Goal: Task Accomplishment & Management: Complete application form

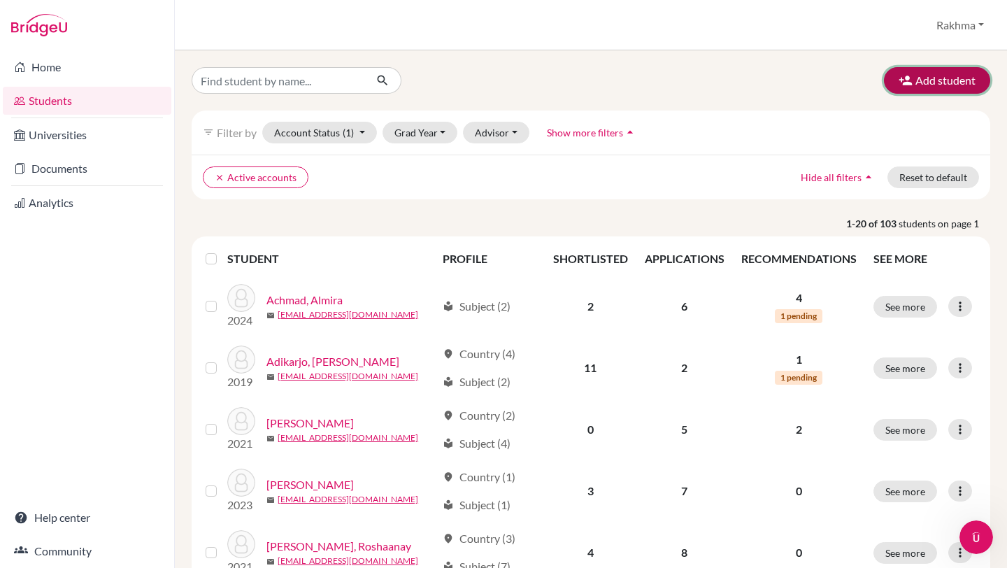
click at [934, 89] on button "Add student" at bounding box center [937, 80] width 106 height 27
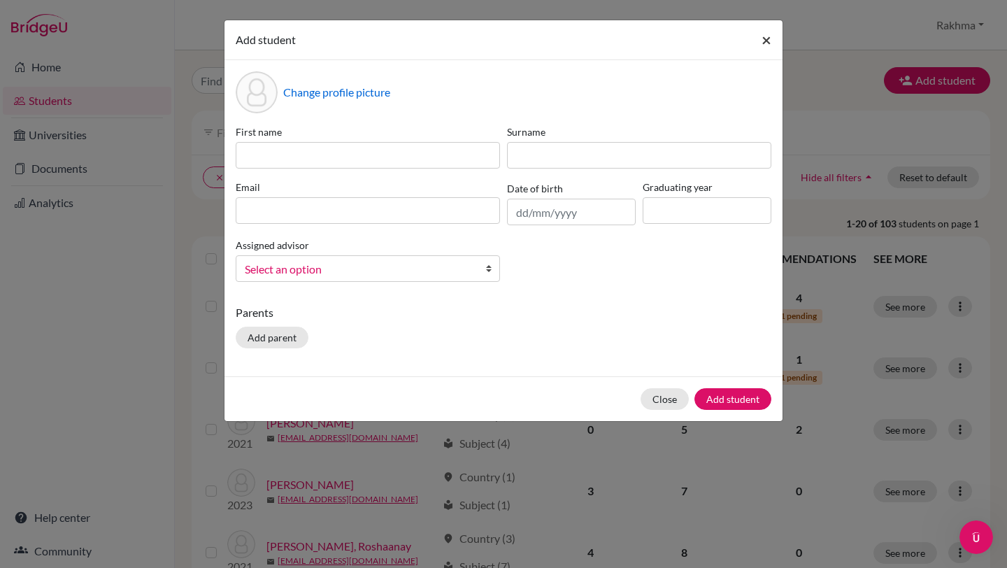
click at [763, 39] on span "×" at bounding box center [766, 39] width 10 height 20
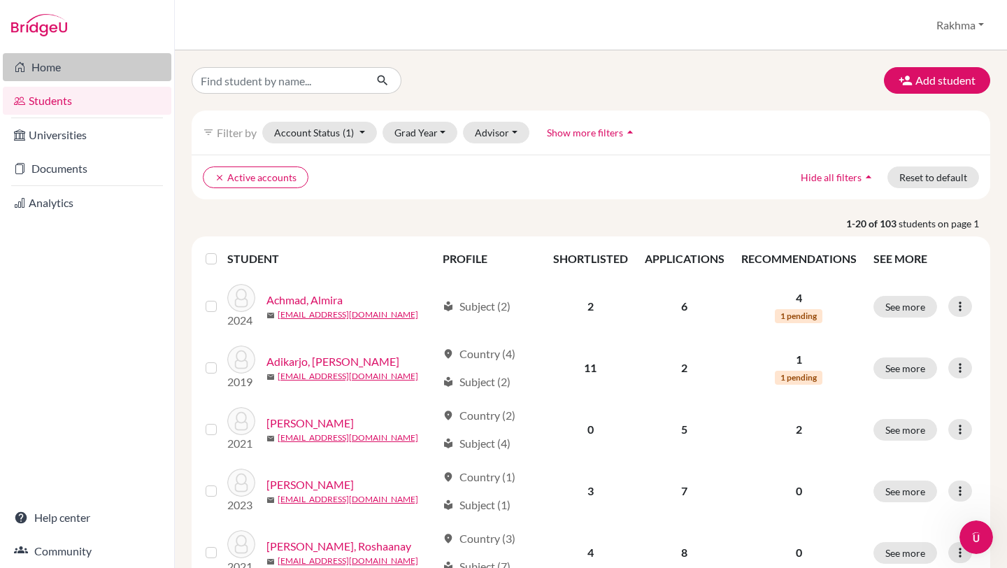
click at [40, 72] on link "Home" at bounding box center [87, 67] width 168 height 28
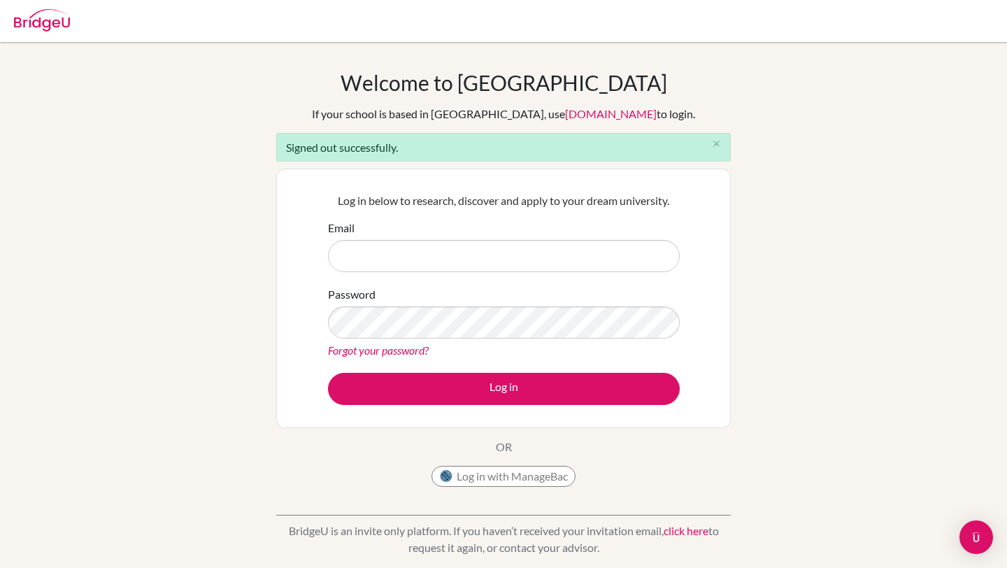
click at [444, 252] on input "Email" at bounding box center [504, 256] width 352 height 32
type input "[EMAIL_ADDRESS][DOMAIN_NAME]"
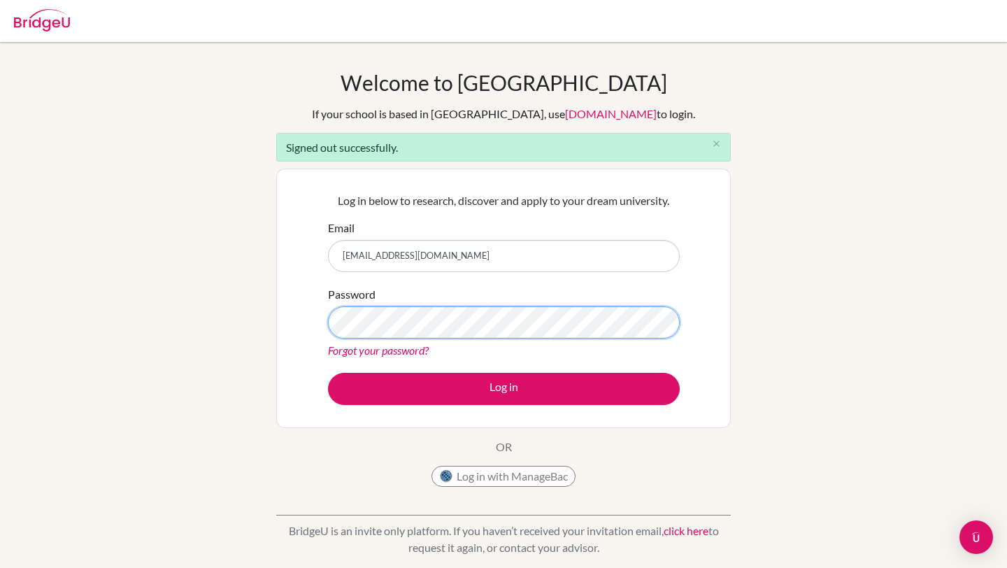
click at [328, 373] on button "Log in" at bounding box center [504, 389] width 352 height 32
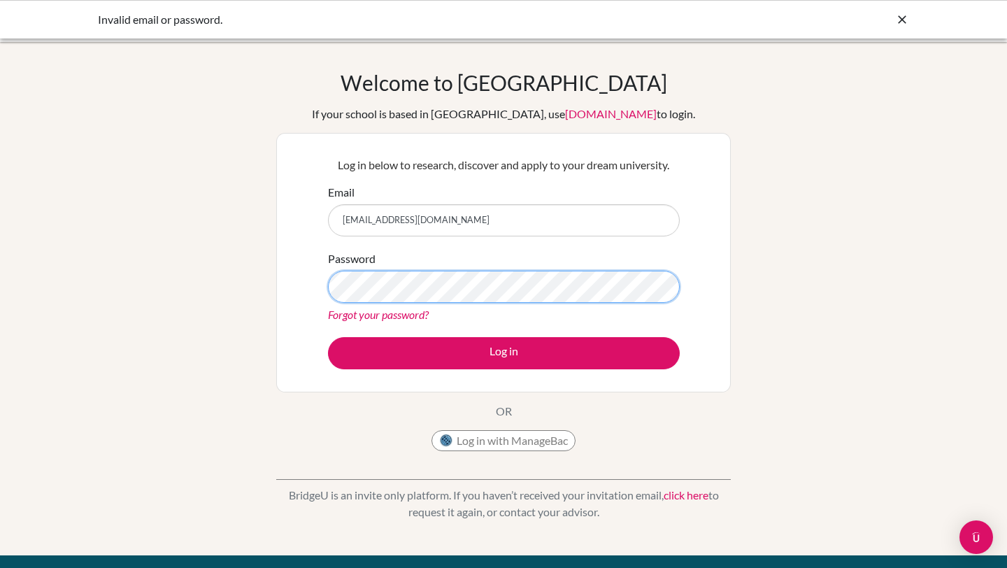
click at [328, 337] on button "Log in" at bounding box center [504, 353] width 352 height 32
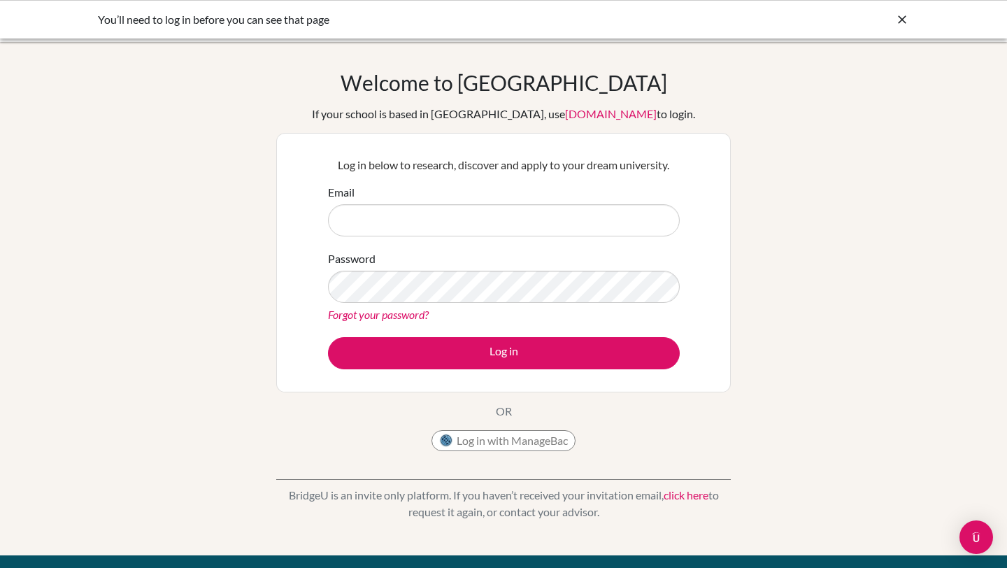
click at [372, 217] on input "Email" at bounding box center [504, 220] width 352 height 32
type input "[EMAIL_ADDRESS][DOMAIN_NAME]"
click at [409, 315] on link "Forgot your password?" at bounding box center [378, 314] width 101 height 13
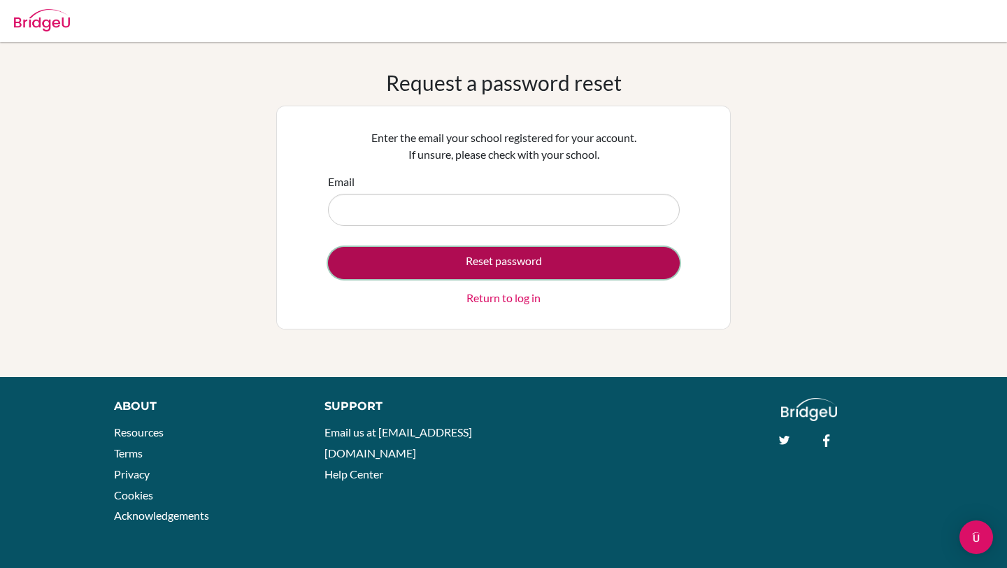
click at [533, 259] on button "Reset password" at bounding box center [504, 263] width 352 height 32
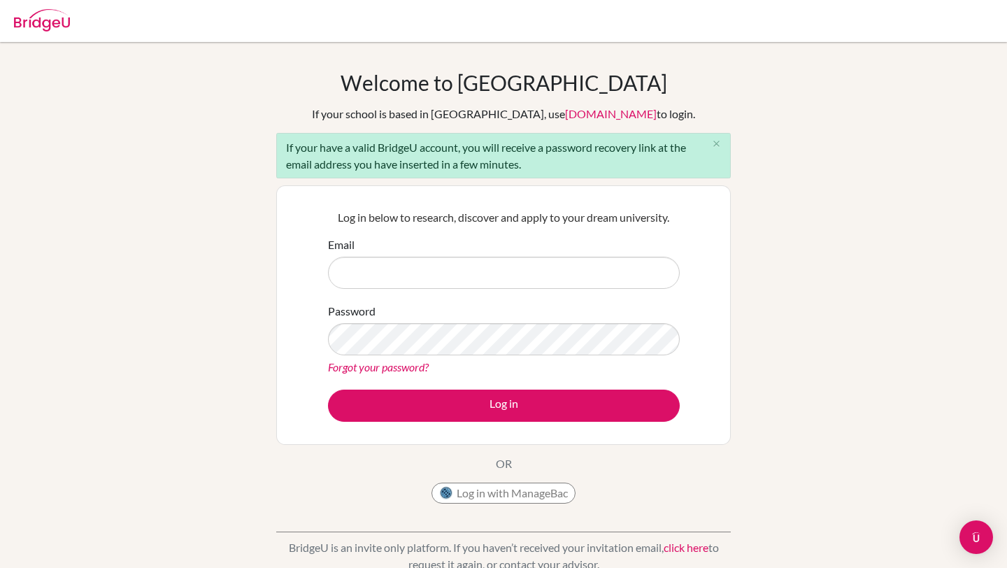
click at [370, 363] on link "Forgot your password?" at bounding box center [378, 366] width 101 height 13
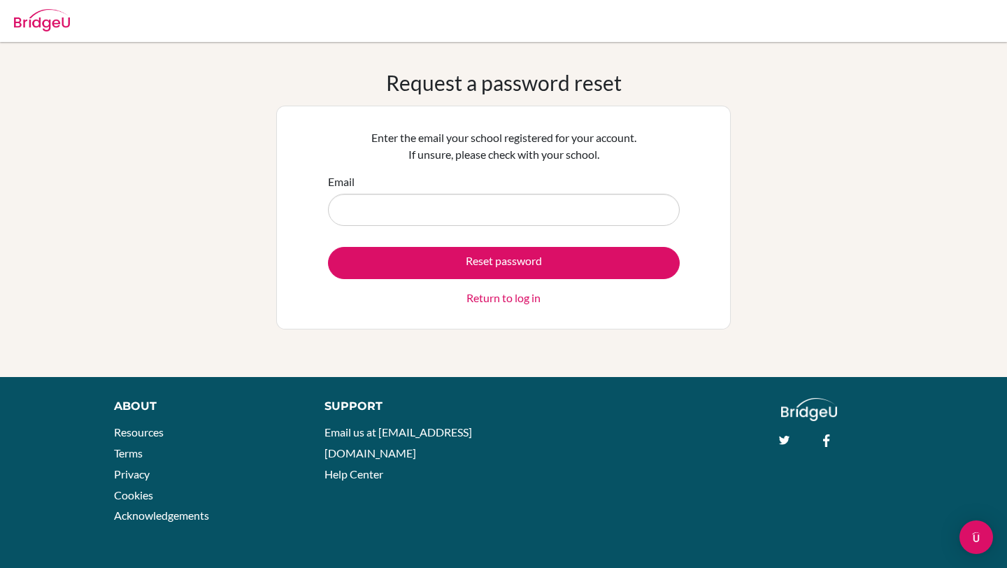
click at [400, 203] on input "Email" at bounding box center [504, 210] width 352 height 32
type input "[EMAIL_ADDRESS][DOMAIN_NAME]"
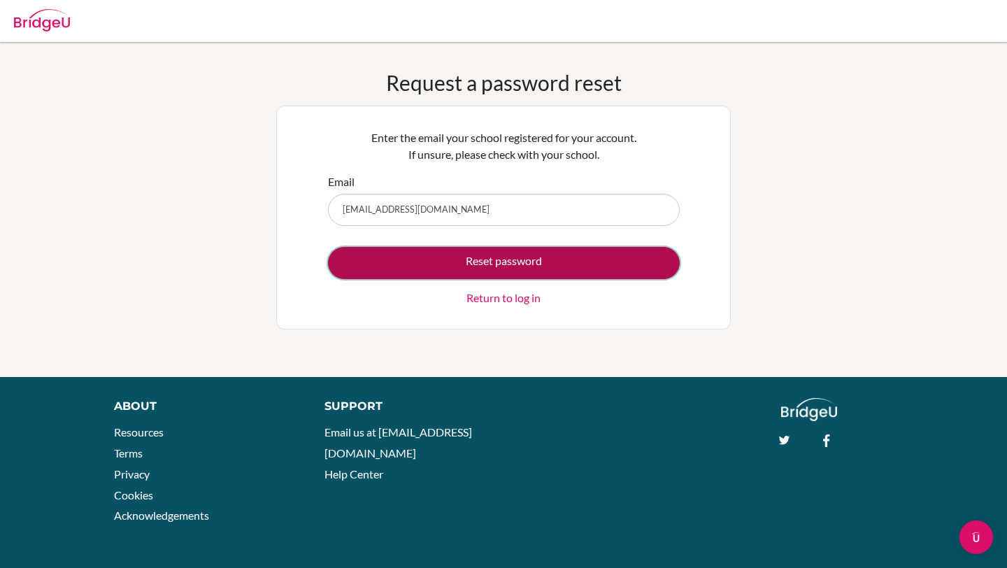
click at [469, 261] on button "Reset password" at bounding box center [504, 263] width 352 height 32
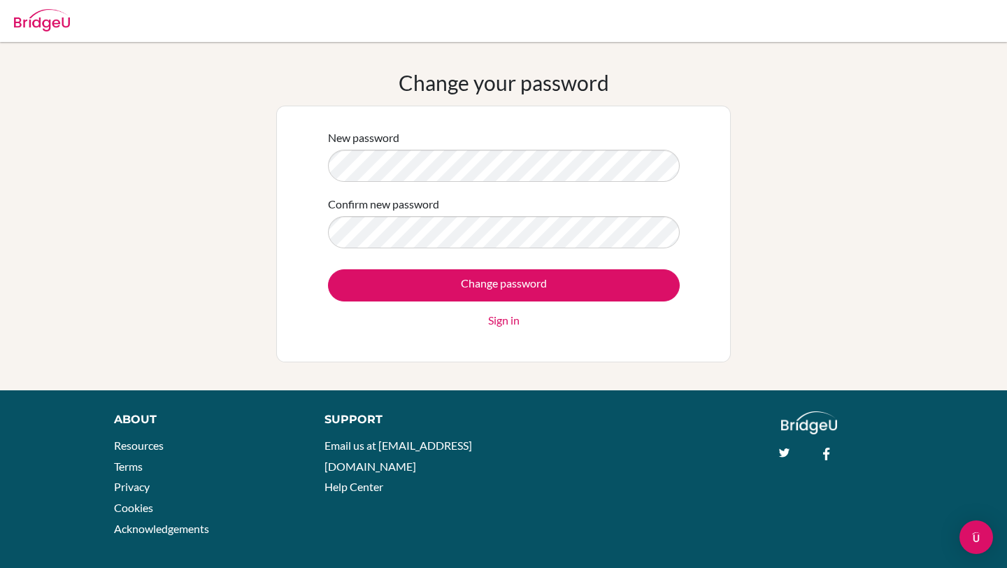
click at [328, 269] on input "Change password" at bounding box center [504, 285] width 352 height 32
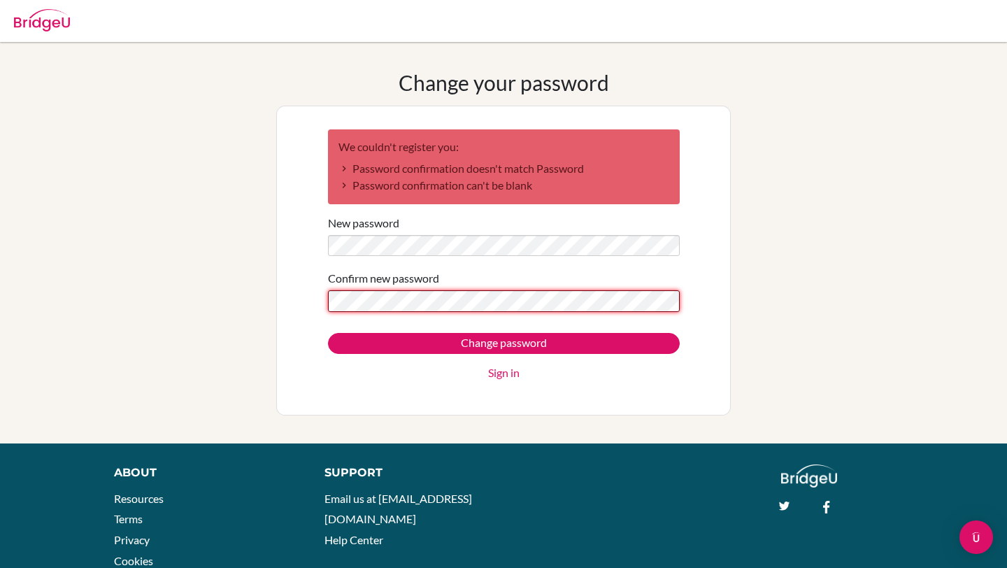
click at [328, 333] on input "Change password" at bounding box center [504, 343] width 352 height 21
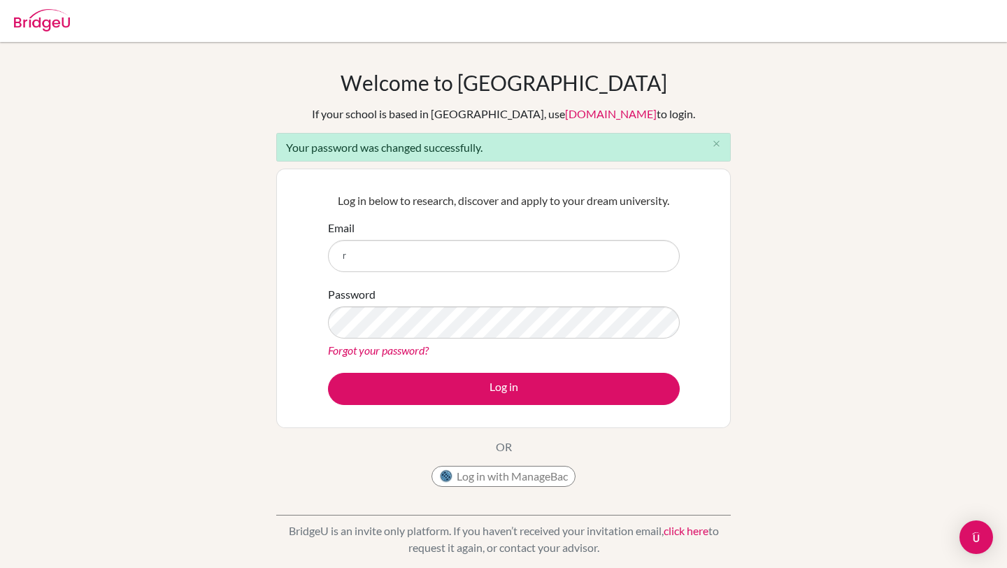
type input "[EMAIL_ADDRESS][DOMAIN_NAME]"
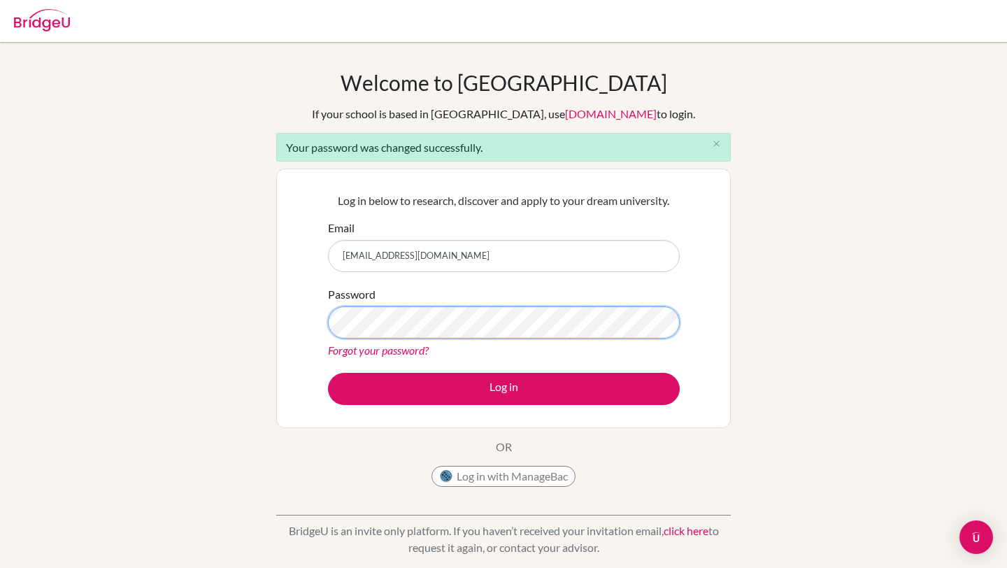
click at [328, 373] on button "Log in" at bounding box center [504, 389] width 352 height 32
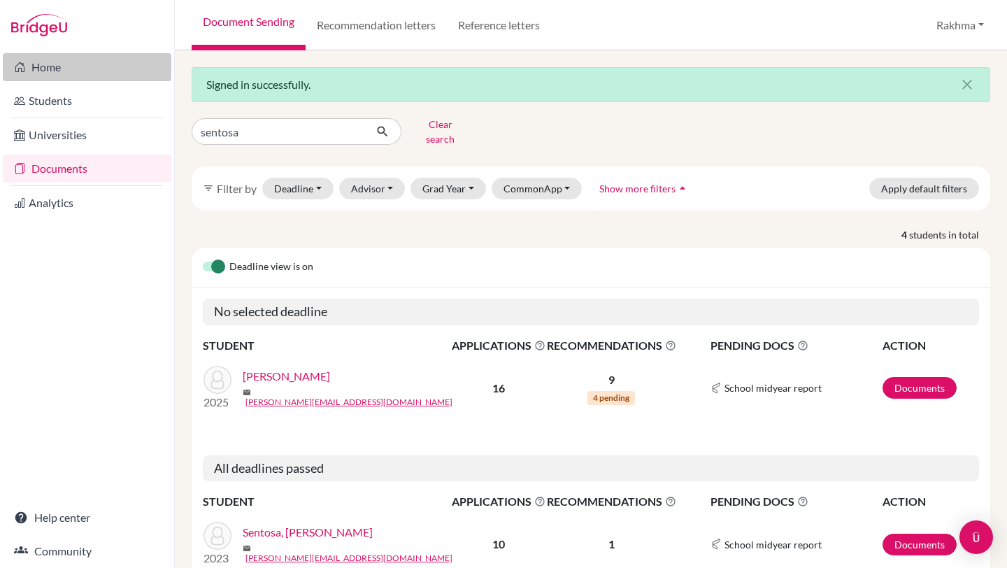
click at [41, 68] on link "Home" at bounding box center [87, 67] width 168 height 28
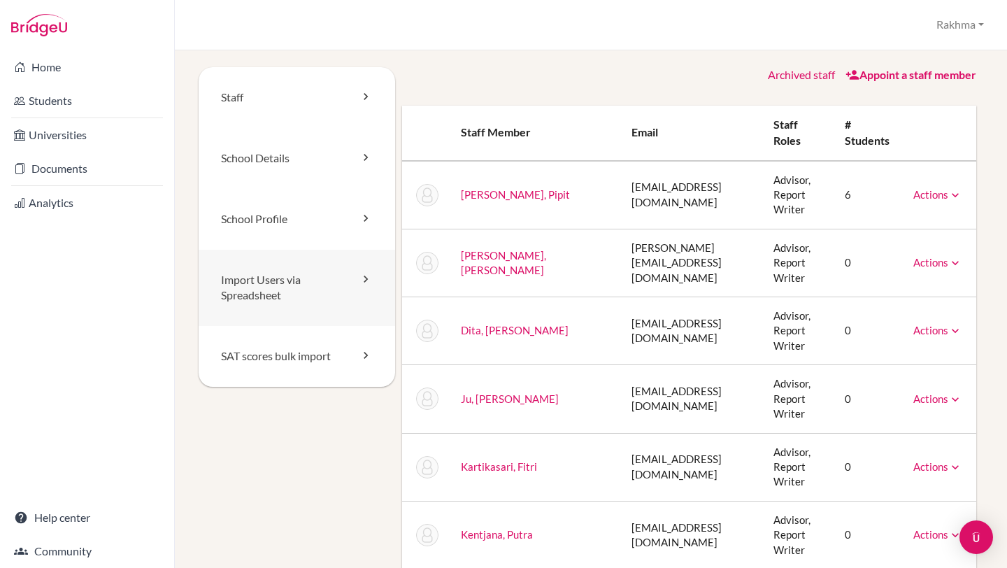
click at [315, 287] on link "Import Users via Spreadsheet" at bounding box center [297, 288] width 196 height 77
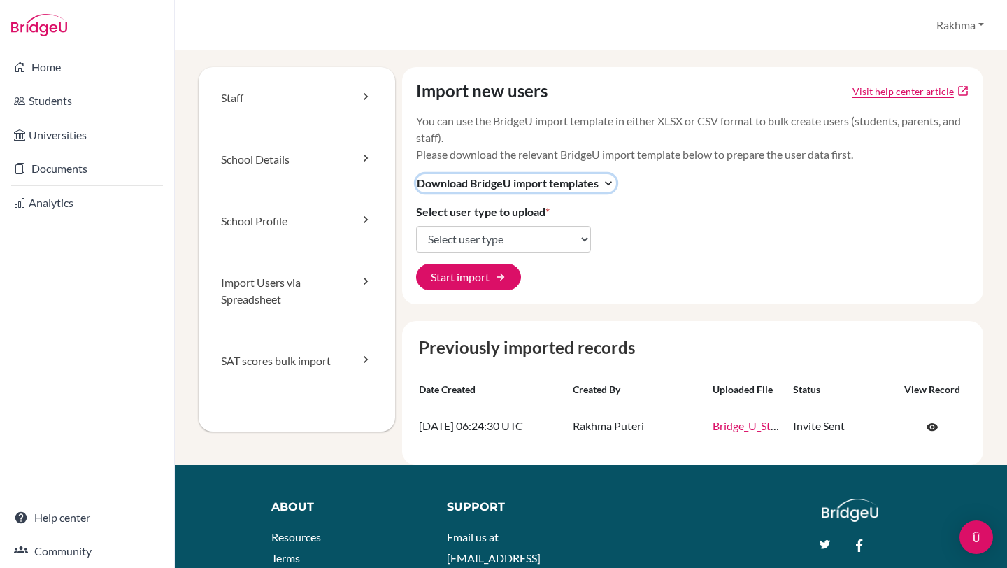
click at [608, 182] on icon "expand_more" at bounding box center [608, 183] width 14 height 14
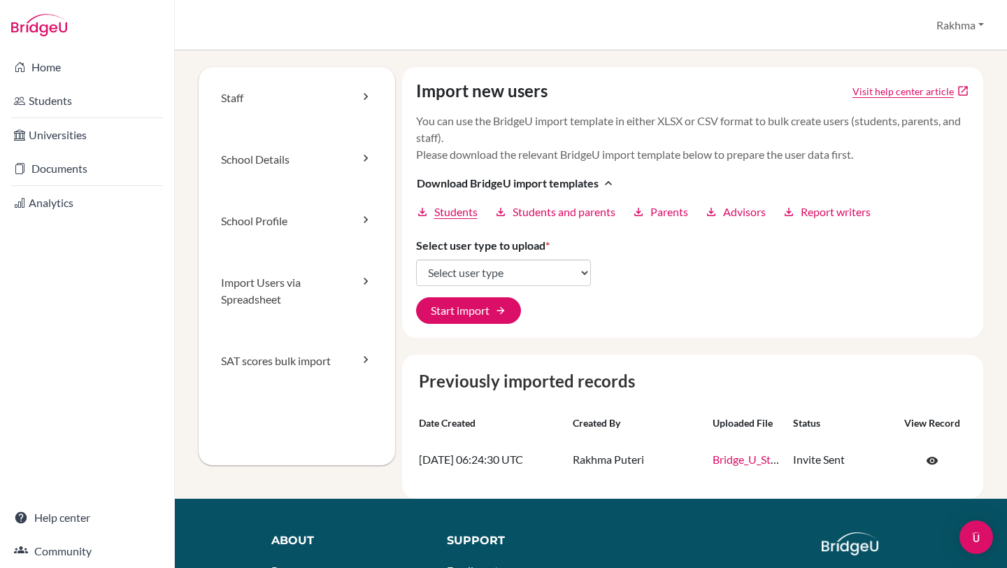
click at [446, 214] on span "Students" at bounding box center [455, 211] width 43 height 17
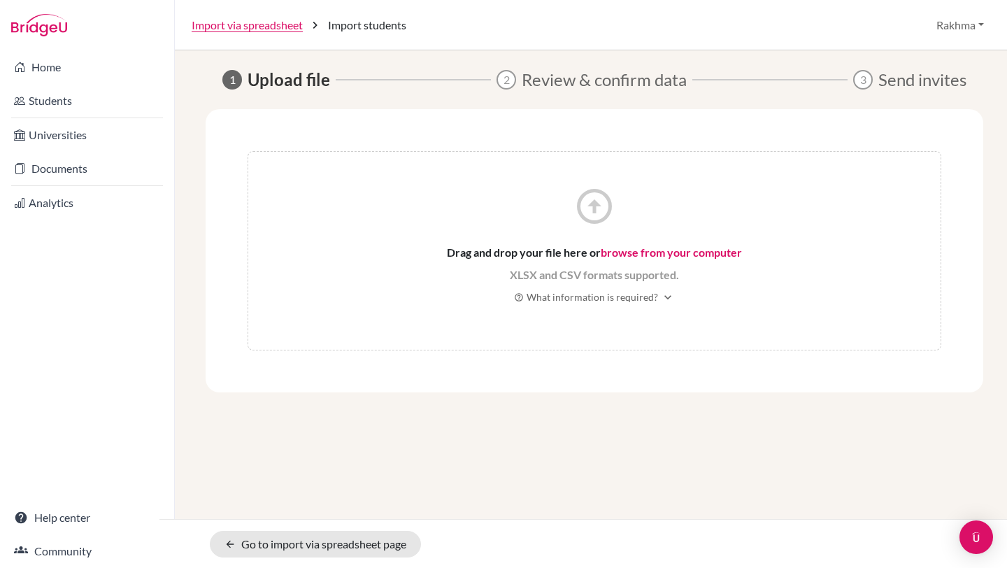
click at [663, 254] on link "browse from your computer" at bounding box center [670, 251] width 141 height 13
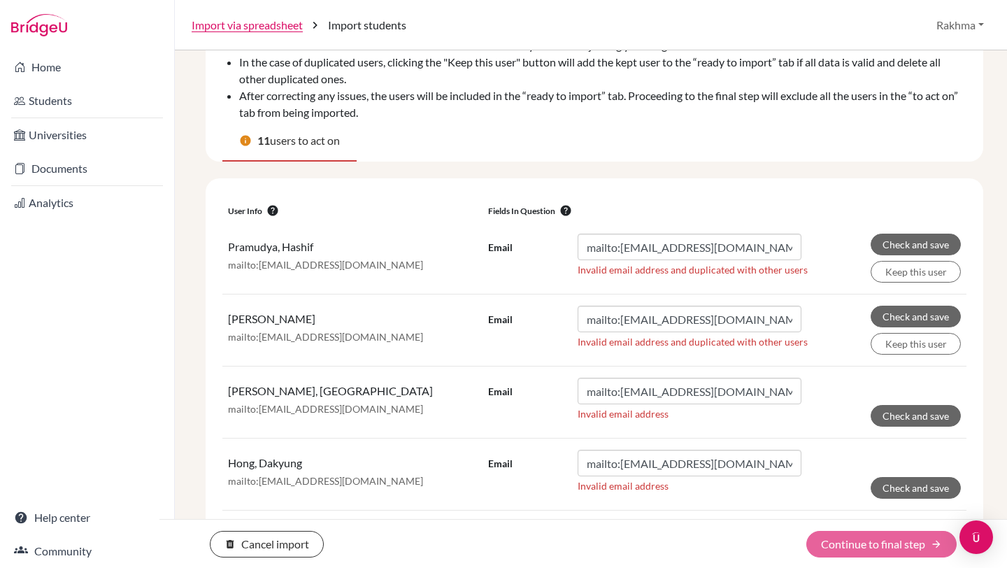
scroll to position [94, 0]
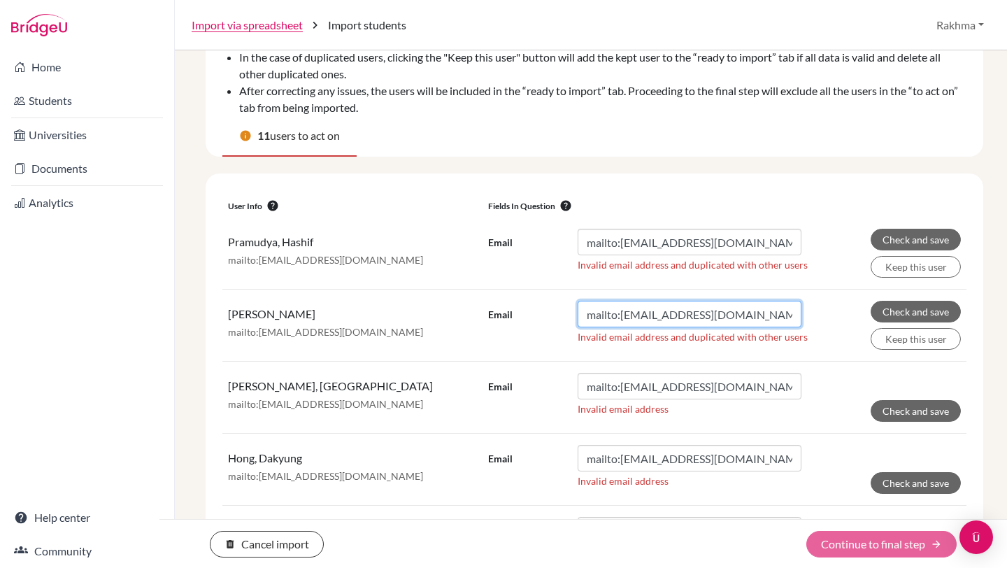
click at [727, 312] on input "mailto:hashif.pramudya@sis.sch.id" at bounding box center [689, 314] width 224 height 27
click at [676, 309] on input "mailto:hashif.pramudya@sis.sch.id" at bounding box center [689, 314] width 224 height 27
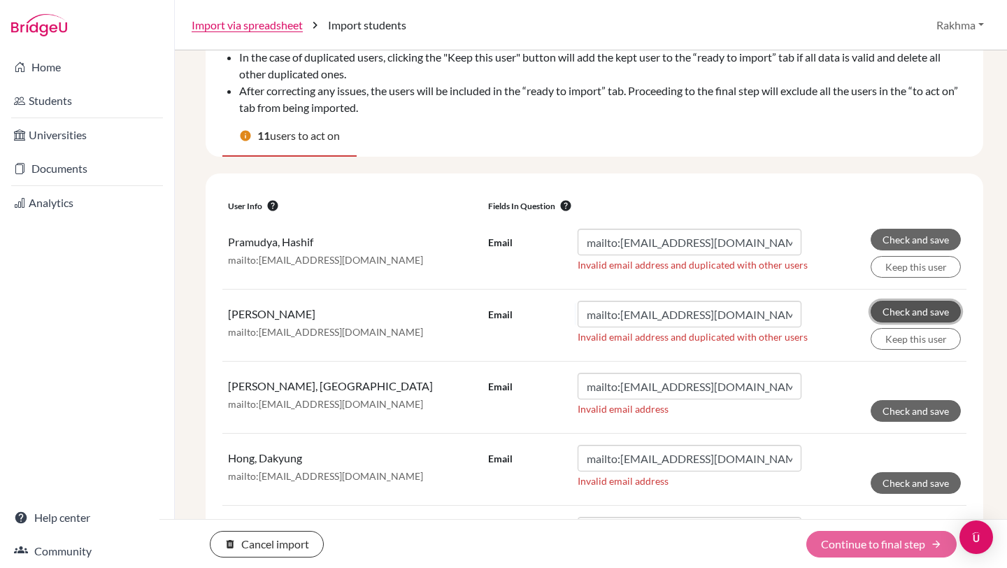
click at [899, 305] on button "Check and save" at bounding box center [915, 312] width 90 height 22
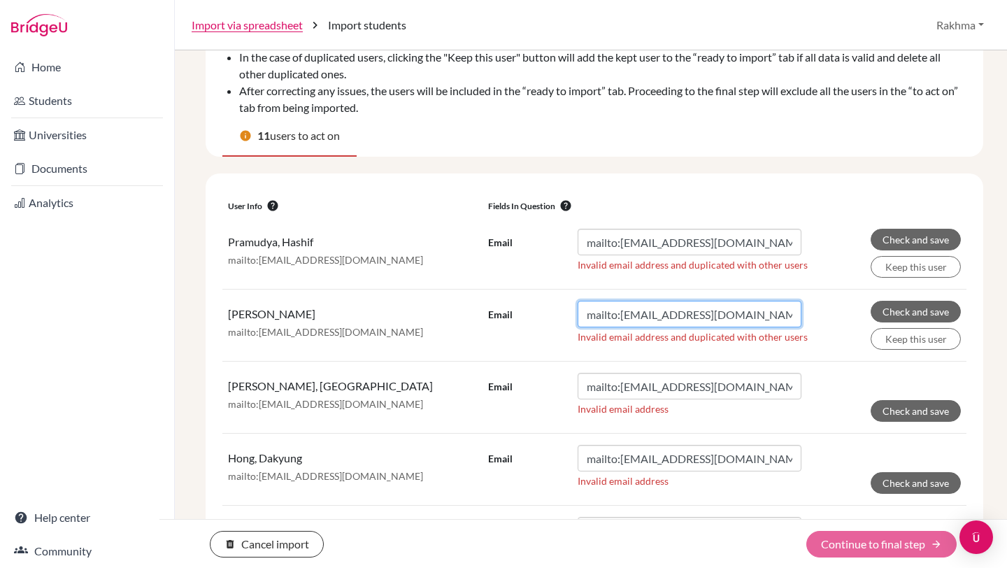
click at [778, 313] on input "mailto:hashif.pramudya@sis.sch.id" at bounding box center [689, 314] width 224 height 27
drag, startPoint x: 698, startPoint y: 316, endPoint x: 623, endPoint y: 315, distance: 74.1
click at [623, 315] on input "mailto:hashif.pramudya@sis.sch.id" at bounding box center [689, 314] width 224 height 27
type input "mailto:dhan@sis.sch.id"
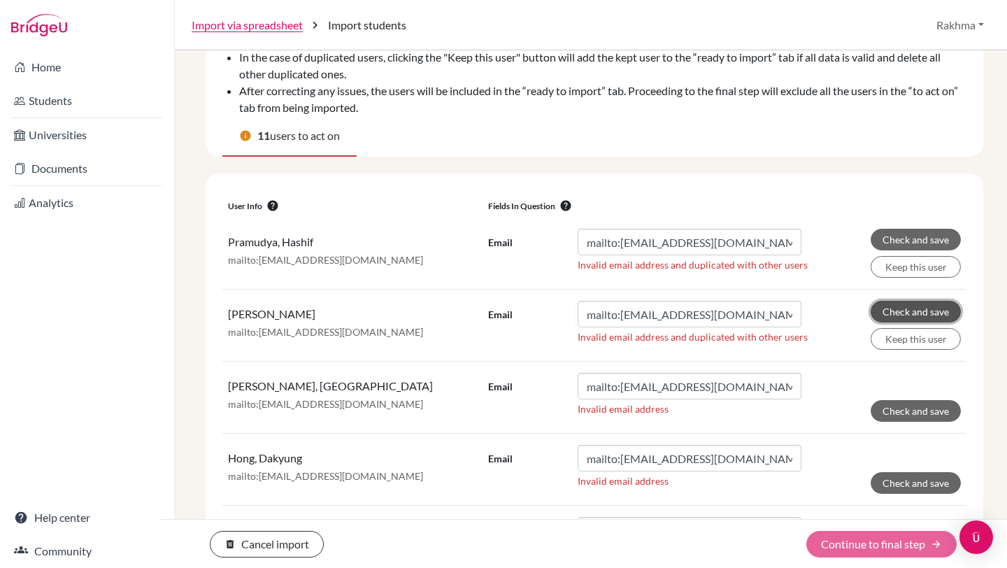
click at [902, 308] on button "Check and save" at bounding box center [915, 312] width 90 height 22
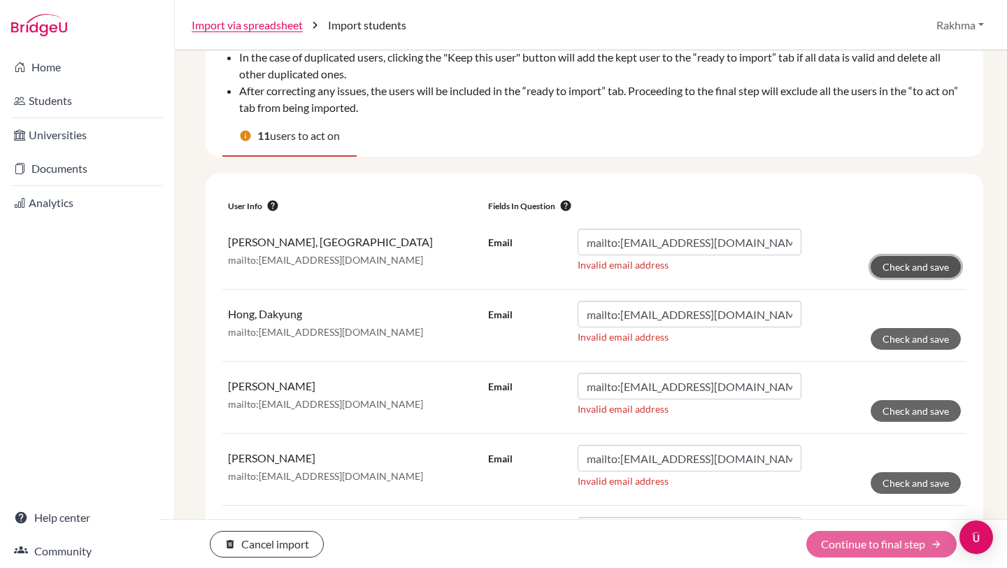
click at [895, 268] on button "Check and save" at bounding box center [915, 267] width 90 height 22
click at [905, 266] on button "Check and save" at bounding box center [915, 267] width 90 height 22
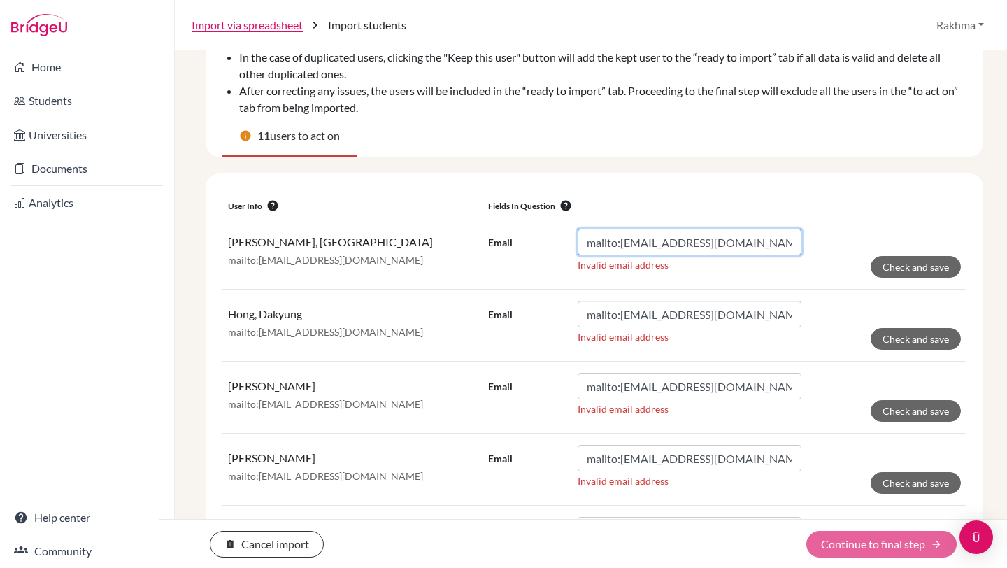
click at [774, 246] on input "mailto:ayodhya.priyanka@sis.sch.id" at bounding box center [689, 242] width 224 height 27
type input "mailto:ayodhya.priyanka@sis.sch.id"
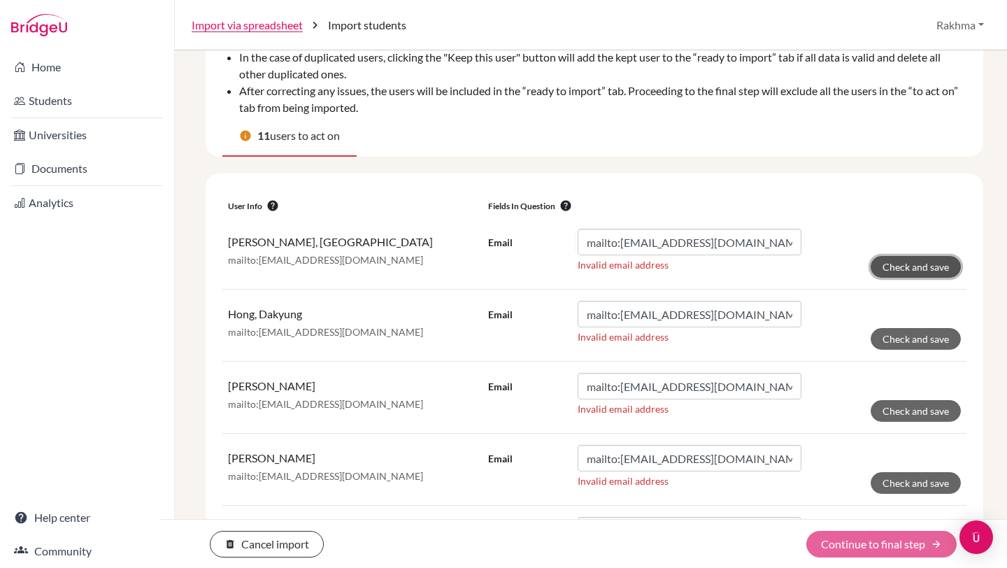
click at [914, 262] on button "Check and save" at bounding box center [915, 267] width 90 height 22
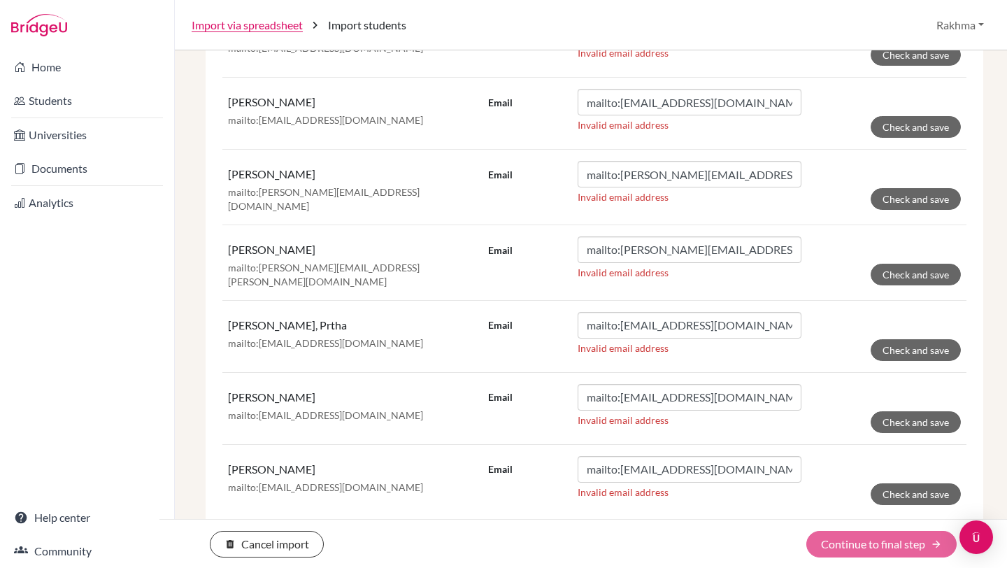
scroll to position [602, 0]
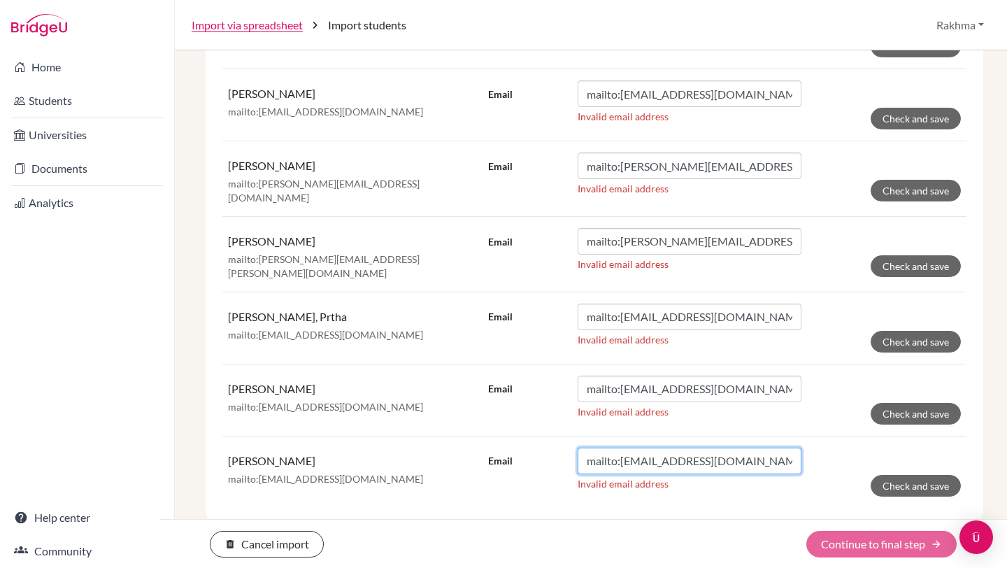
click at [623, 459] on input "mailto:rwibisono@sis.sch.id" at bounding box center [689, 460] width 224 height 27
drag, startPoint x: 621, startPoint y: 457, endPoint x: 546, endPoint y: 452, distance: 75.6
click at [546, 452] on div "Email mailto:rwibisono@sis.sch.id" at bounding box center [644, 460] width 313 height 27
type input "rwibisono@sis.sch.id"
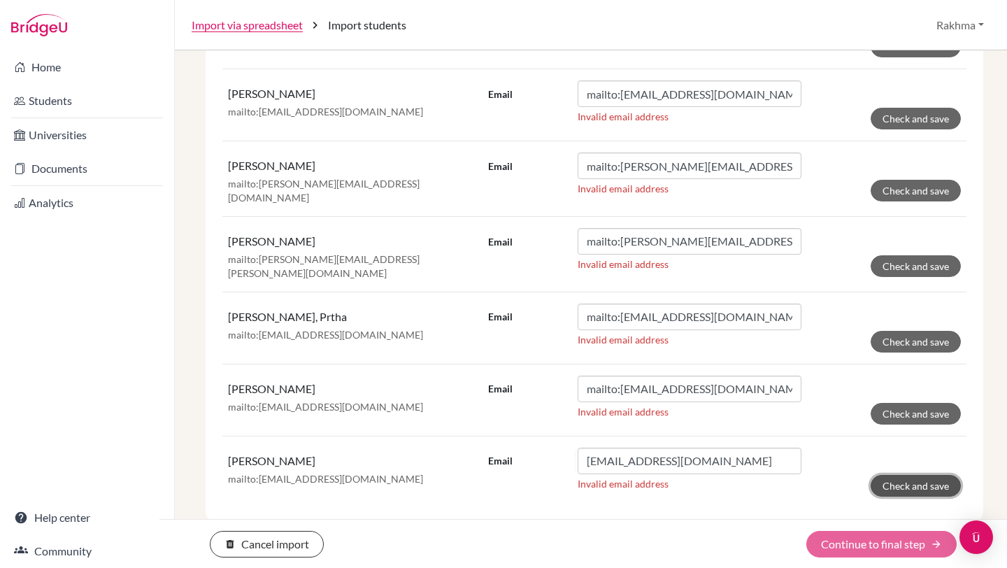
click at [902, 475] on button "Check and save" at bounding box center [915, 486] width 90 height 22
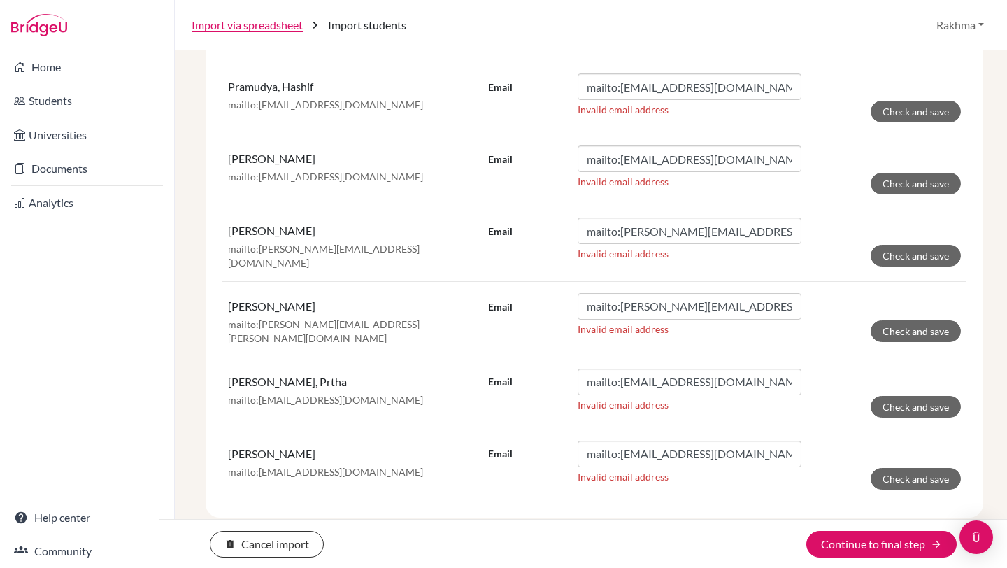
scroll to position [579, 0]
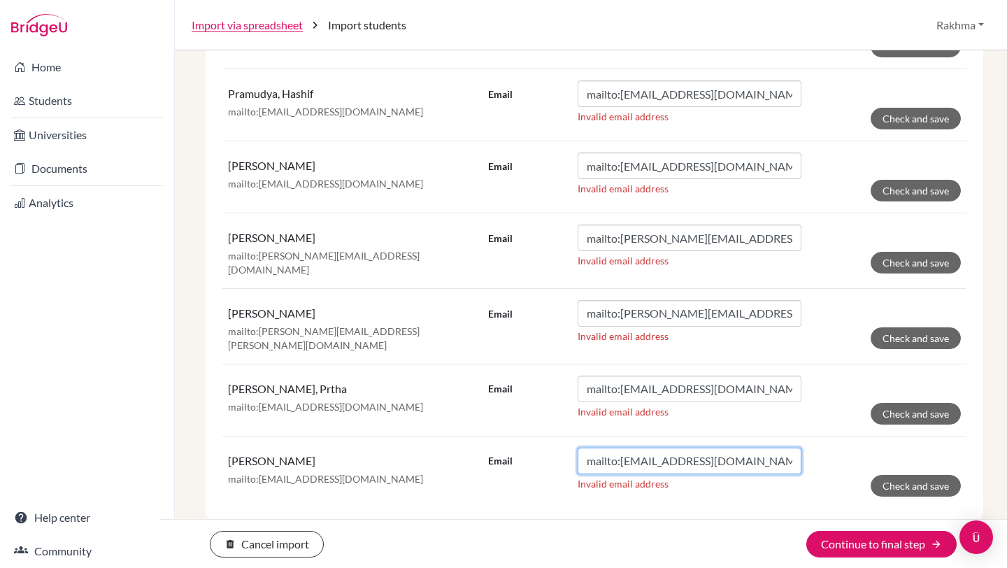
drag, startPoint x: 621, startPoint y: 455, endPoint x: 543, endPoint y: 456, distance: 77.6
click at [543, 456] on div "Email mailto:rgwak@sis.sch.id" at bounding box center [644, 460] width 313 height 27
type input "rgwak@sis.sch.id"
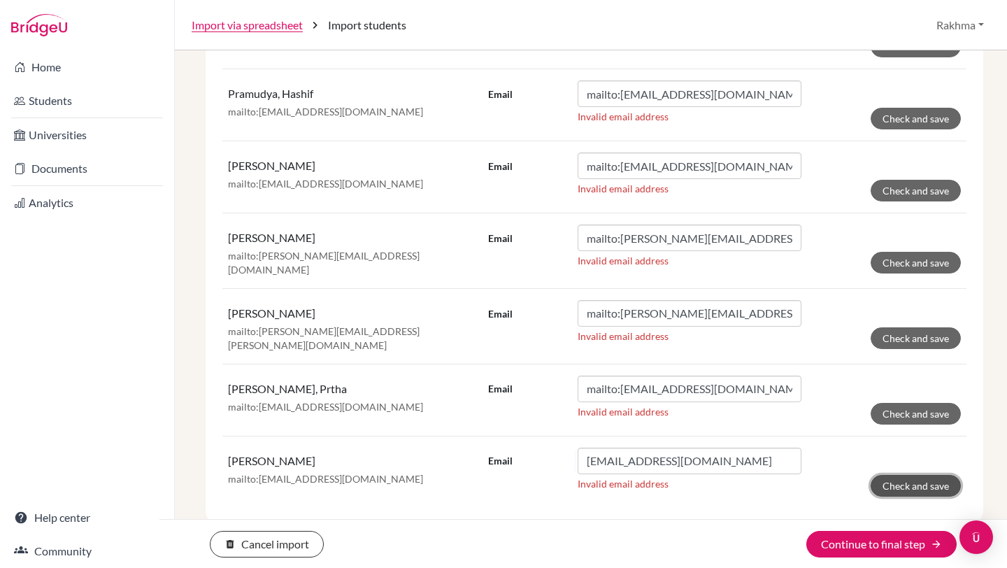
click at [922, 478] on button "Check and save" at bounding box center [915, 486] width 90 height 22
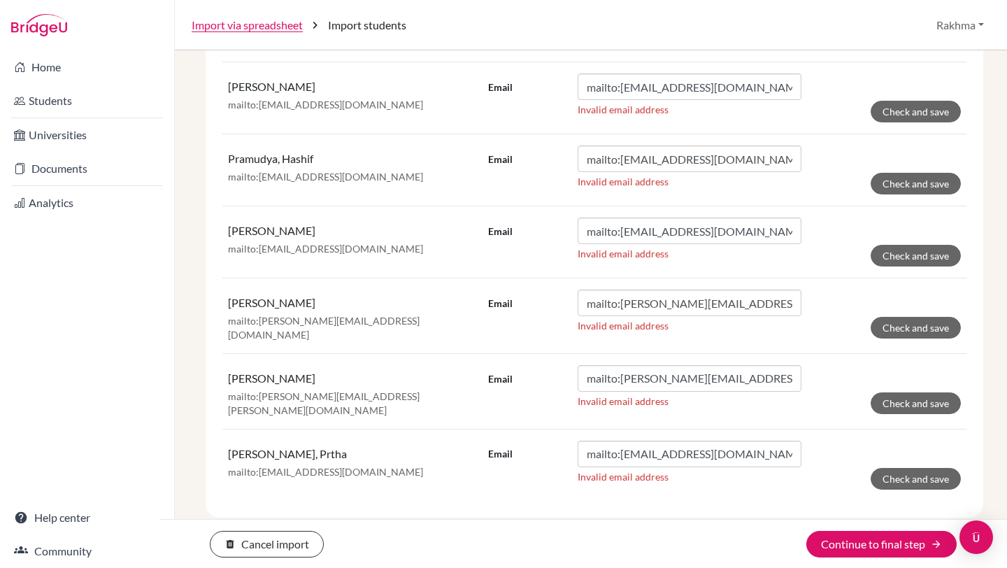
scroll to position [507, 0]
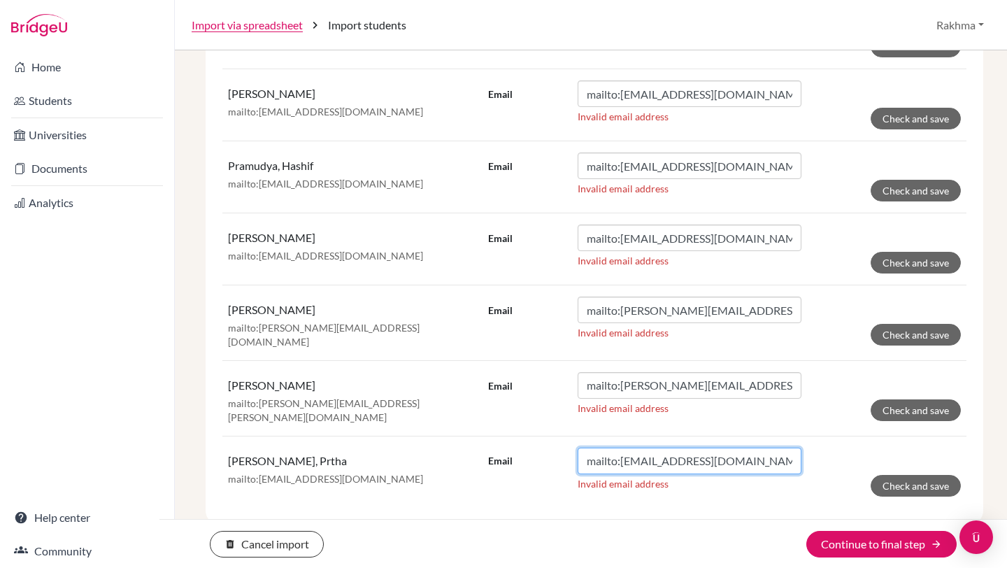
drag, startPoint x: 621, startPoint y: 457, endPoint x: 528, endPoint y: 457, distance: 93.0
click at [543, 457] on div "Email mailto:prtha.deva-singh@sis.sch.id" at bounding box center [644, 460] width 313 height 27
type input "prtha.deva-singh@sis.sch.id"
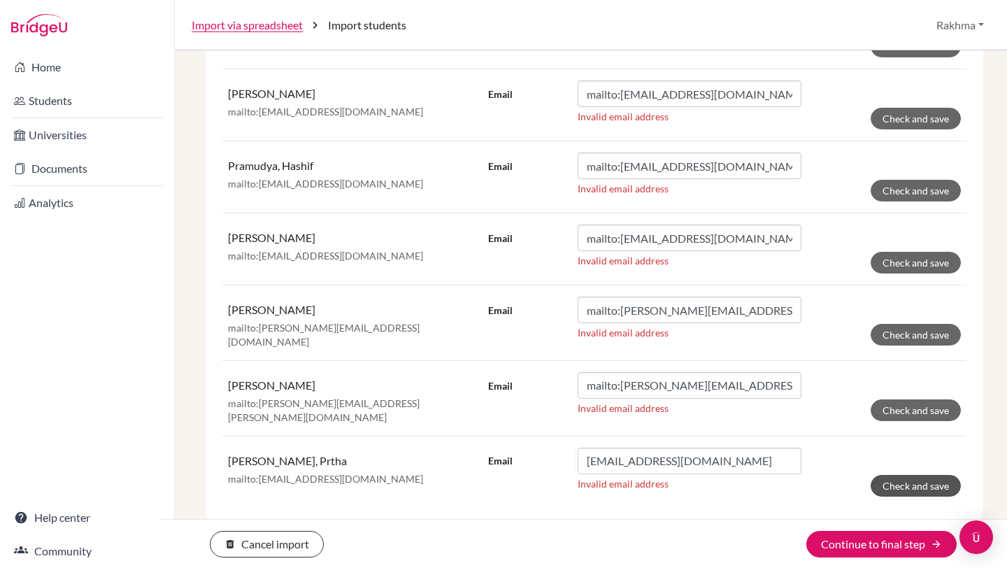
click at [928, 478] on button "Check and save" at bounding box center [915, 486] width 90 height 22
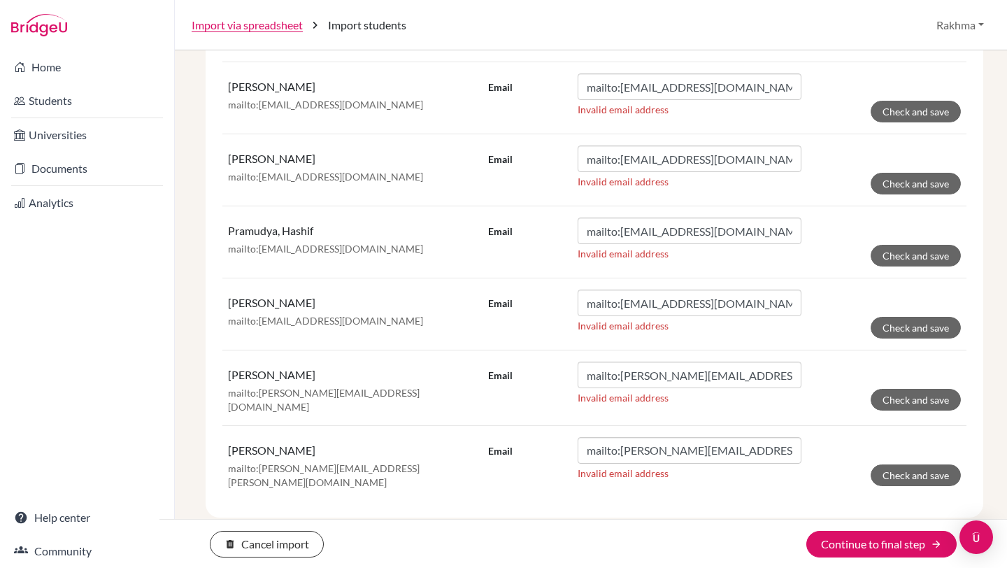
scroll to position [435, 0]
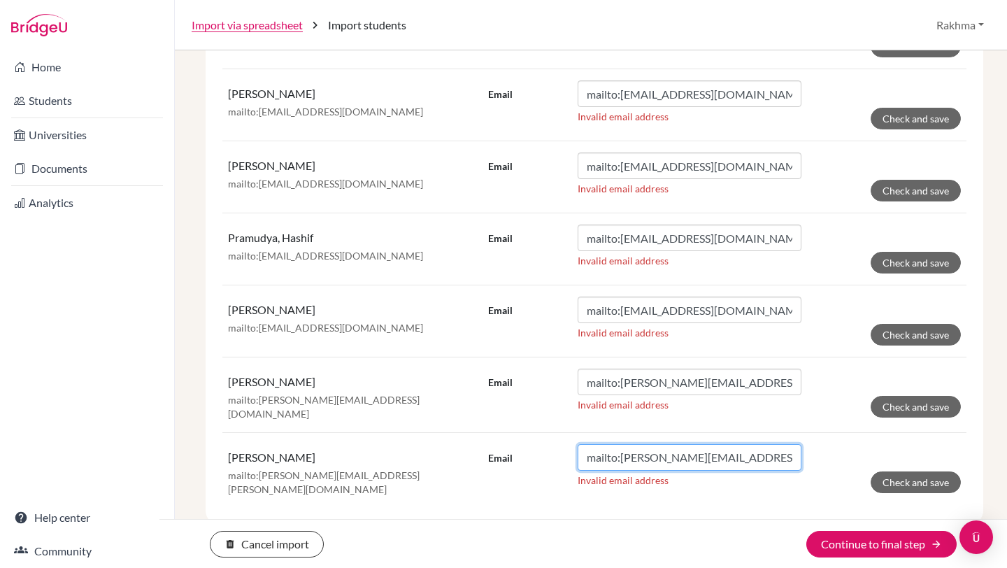
drag, startPoint x: 621, startPoint y: 455, endPoint x: 463, endPoint y: 449, distance: 158.8
click at [491, 449] on div "Email mailto:kiana.kusumo@sis.sch.id" at bounding box center [644, 457] width 313 height 27
type input "kiana.kusumo@sis.sch.id"
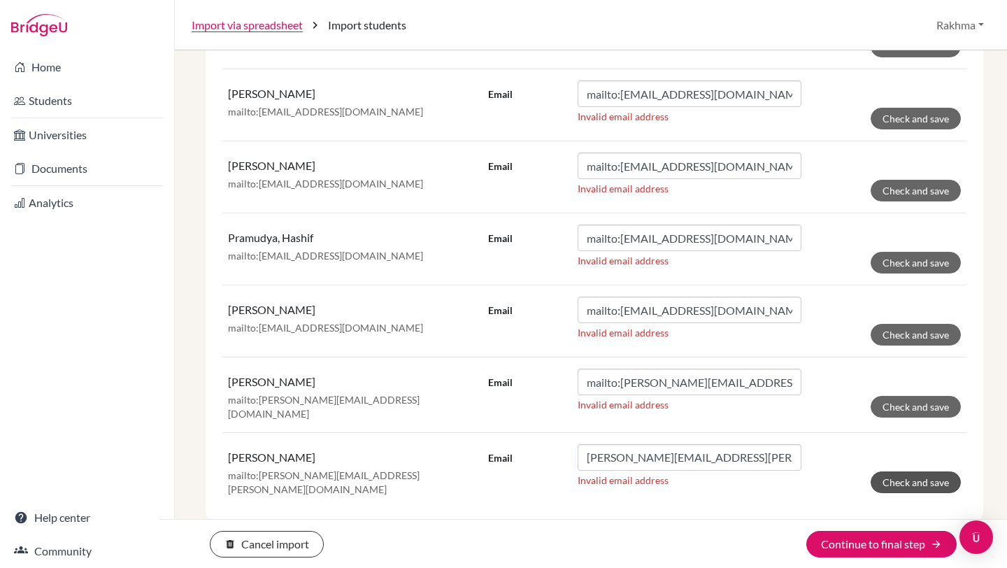
click at [891, 473] on button "Check and save" at bounding box center [915, 482] width 90 height 22
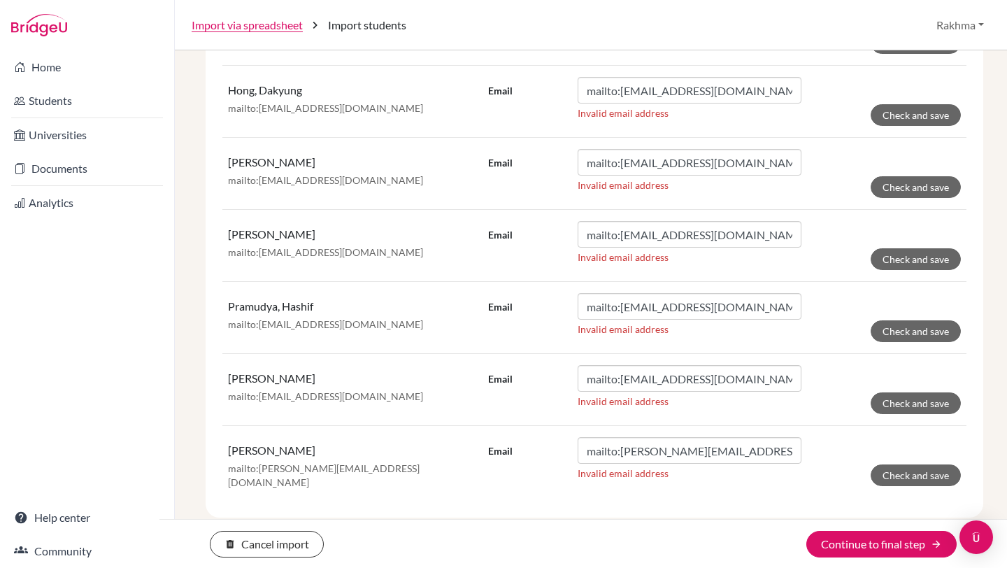
scroll to position [363, 0]
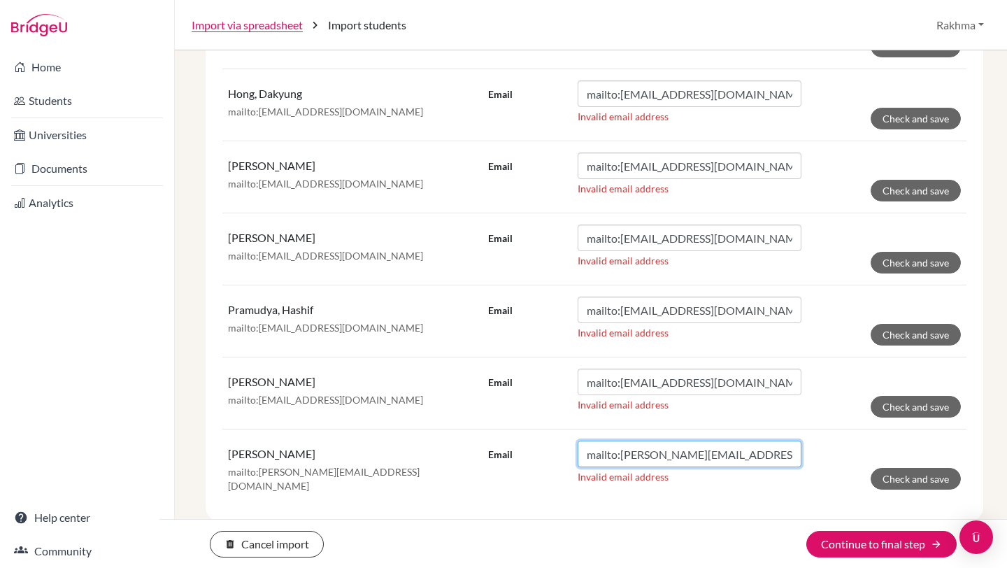
drag, startPoint x: 621, startPoint y: 454, endPoint x: 534, endPoint y: 451, distance: 86.7
click at [543, 451] on div "Email mailto:kenneth.betanny@sis.sch.id" at bounding box center [644, 453] width 313 height 27
type input "kenneth.betanny@sis.sch.id"
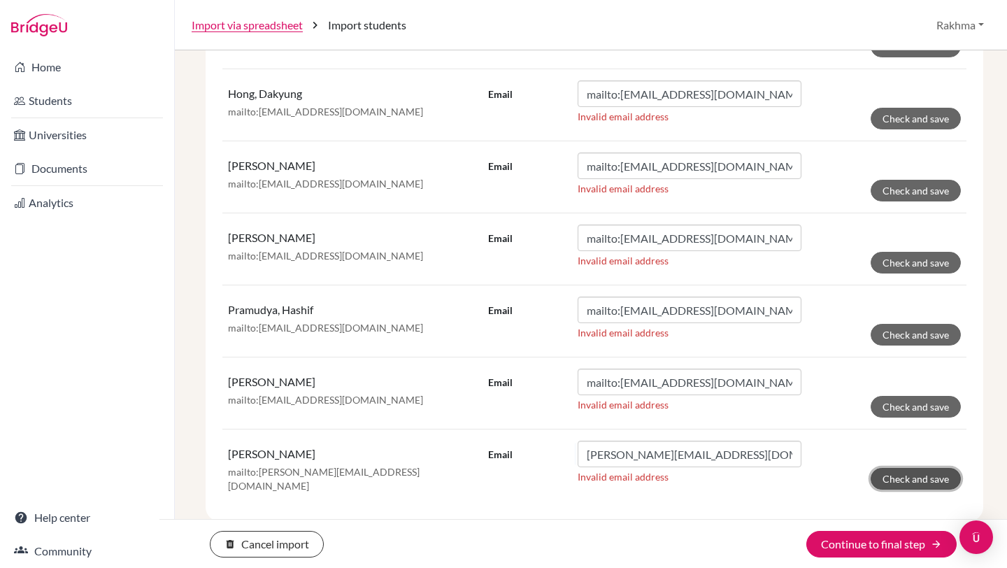
click at [918, 479] on button "Check and save" at bounding box center [915, 479] width 90 height 22
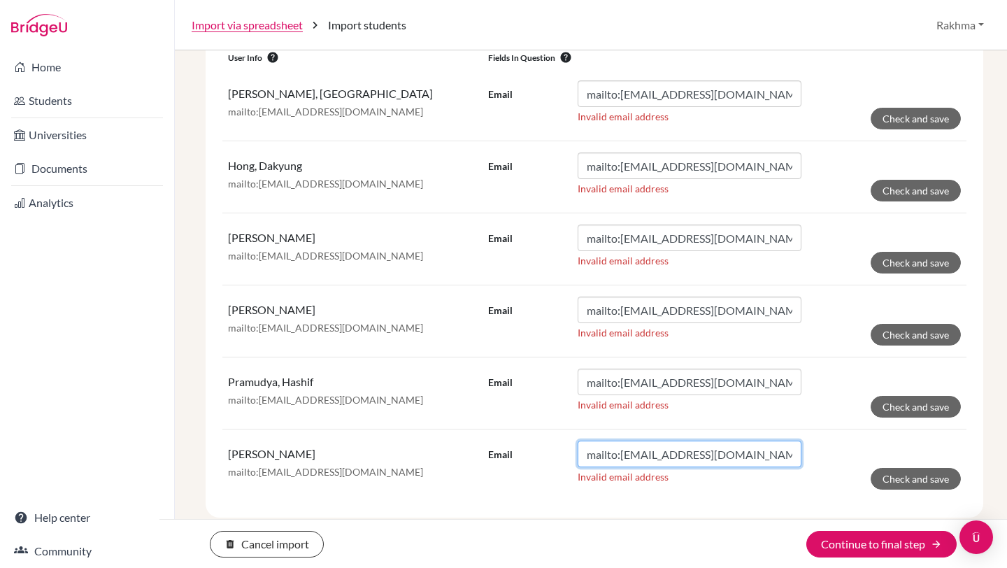
drag, startPoint x: 621, startPoint y: 456, endPoint x: 524, endPoint y: 456, distance: 97.9
click at [524, 456] on div "Email mailto:jewchoi@sis.sch.id" at bounding box center [644, 453] width 313 height 27
type input "jewchoi@sis.sch.id"
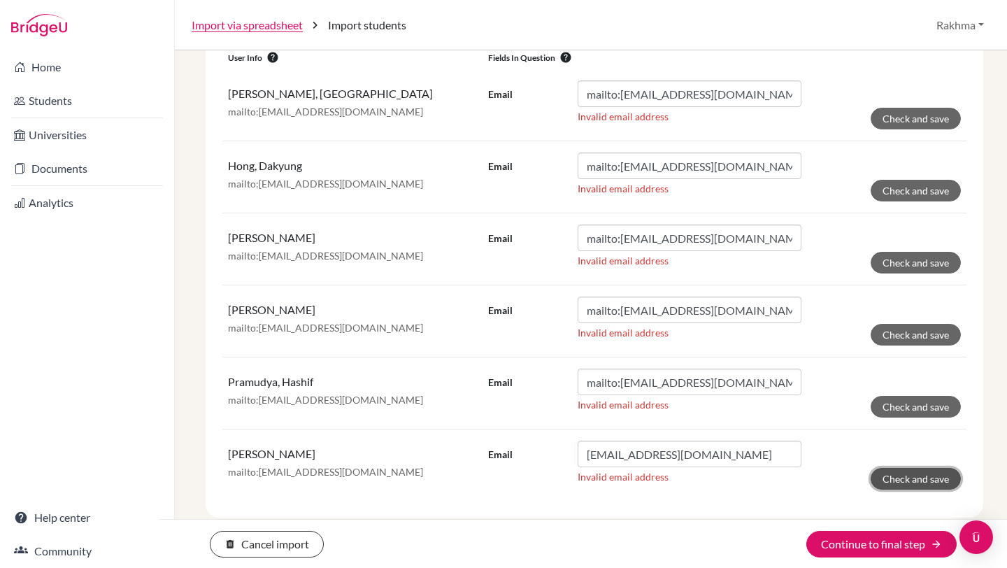
click at [932, 476] on button "Check and save" at bounding box center [915, 479] width 90 height 22
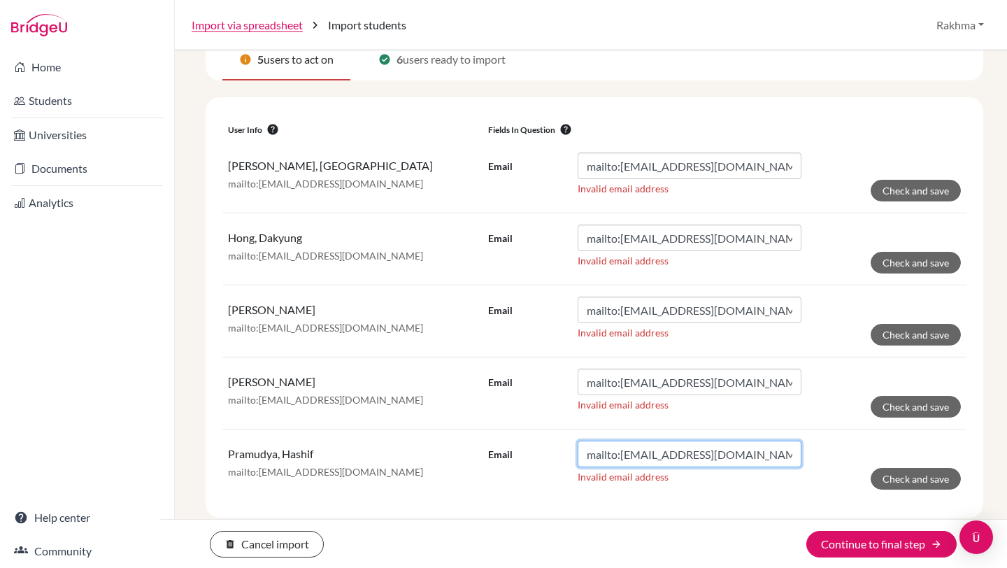
drag, startPoint x: 621, startPoint y: 456, endPoint x: 536, endPoint y: 456, distance: 85.3
click at [540, 456] on div "Email mailto:hashif.pramudya@sis.sch.id" at bounding box center [644, 453] width 313 height 27
type input "hashif.pramudya@sis.sch.id"
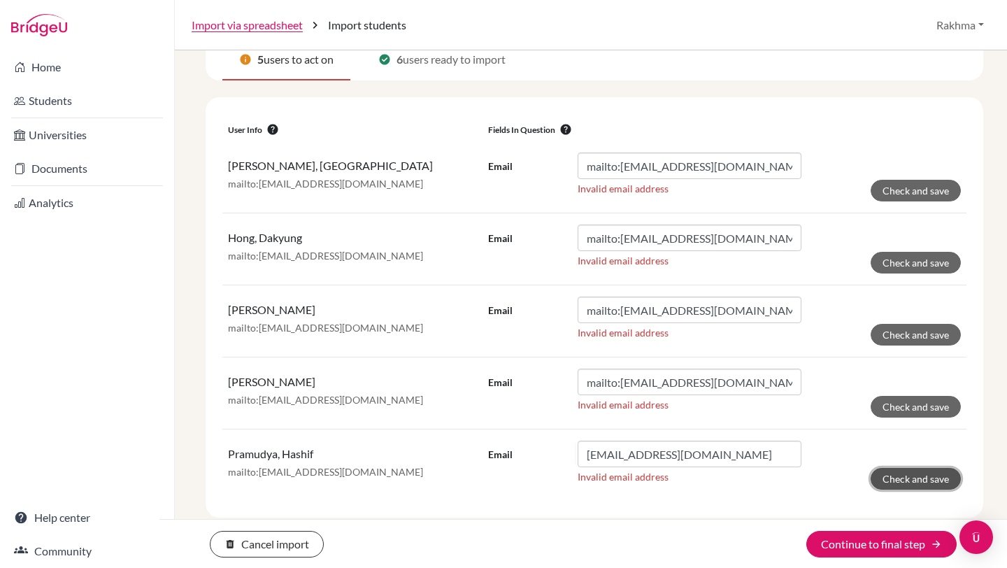
click at [914, 473] on button "Check and save" at bounding box center [915, 479] width 90 height 22
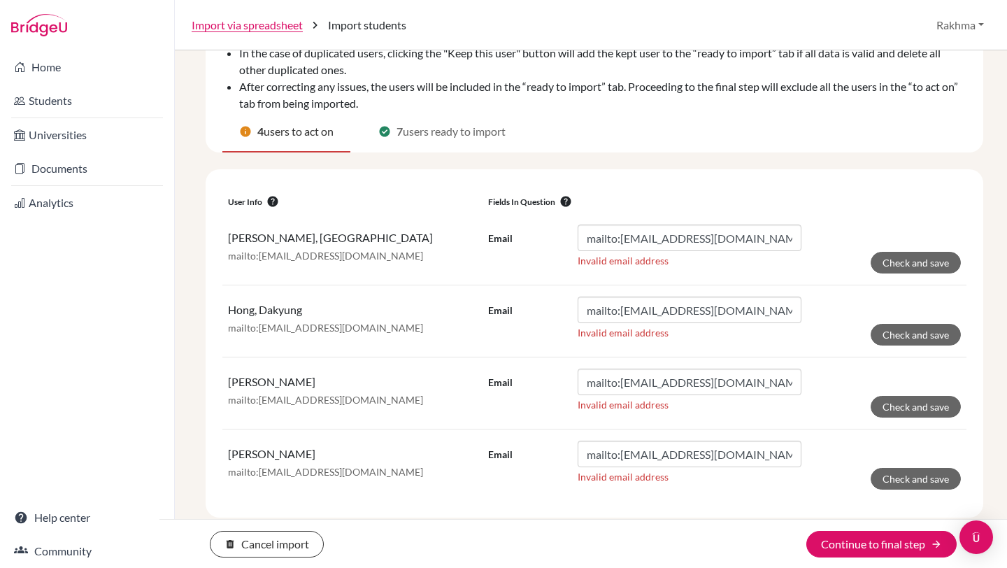
scroll to position [147, 0]
drag, startPoint x: 620, startPoint y: 454, endPoint x: 514, endPoint y: 452, distance: 105.6
click at [532, 452] on div "Email mailto:eva.issa@sis.sch.id" at bounding box center [644, 453] width 313 height 27
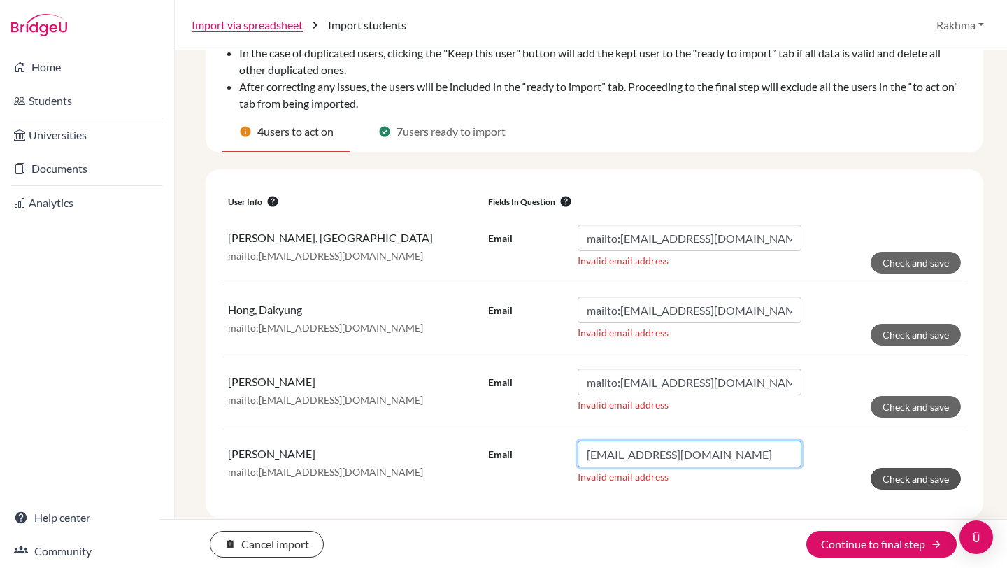
type input "eva.issa@sis.sch.id"
click at [908, 475] on button "Check and save" at bounding box center [915, 479] width 90 height 22
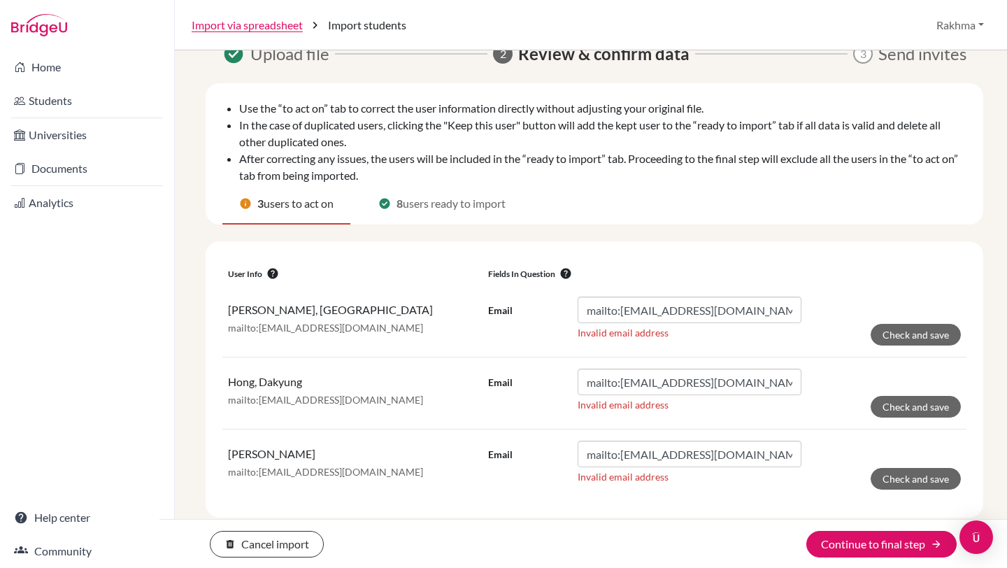
scroll to position [75, 0]
drag, startPoint x: 622, startPoint y: 456, endPoint x: 556, endPoint y: 456, distance: 66.4
click at [556, 456] on div "Email mailto:dhan@sis.sch.id" at bounding box center [644, 453] width 313 height 27
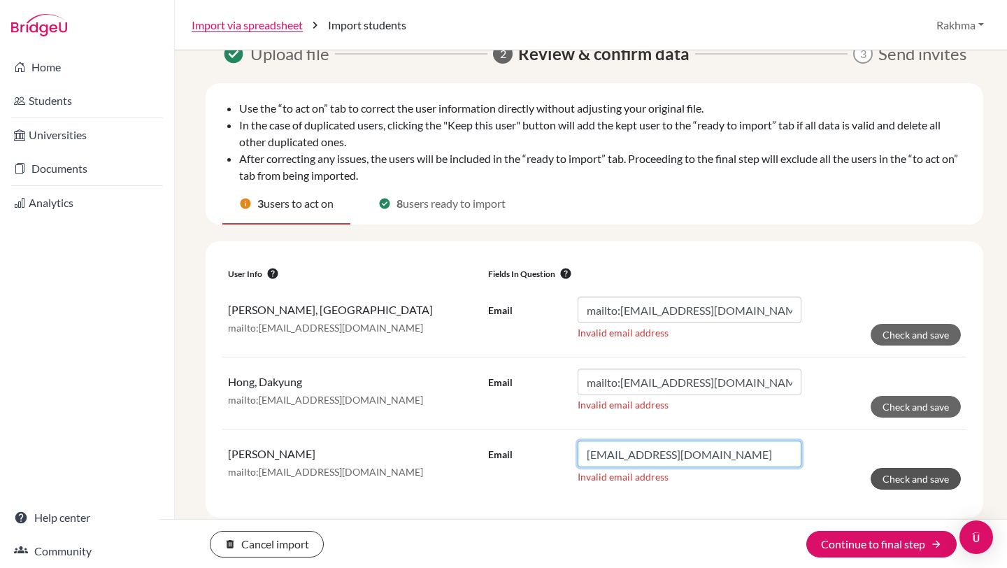
type input "dhan@sis.sch.id"
click at [935, 477] on button "Check and save" at bounding box center [915, 479] width 90 height 22
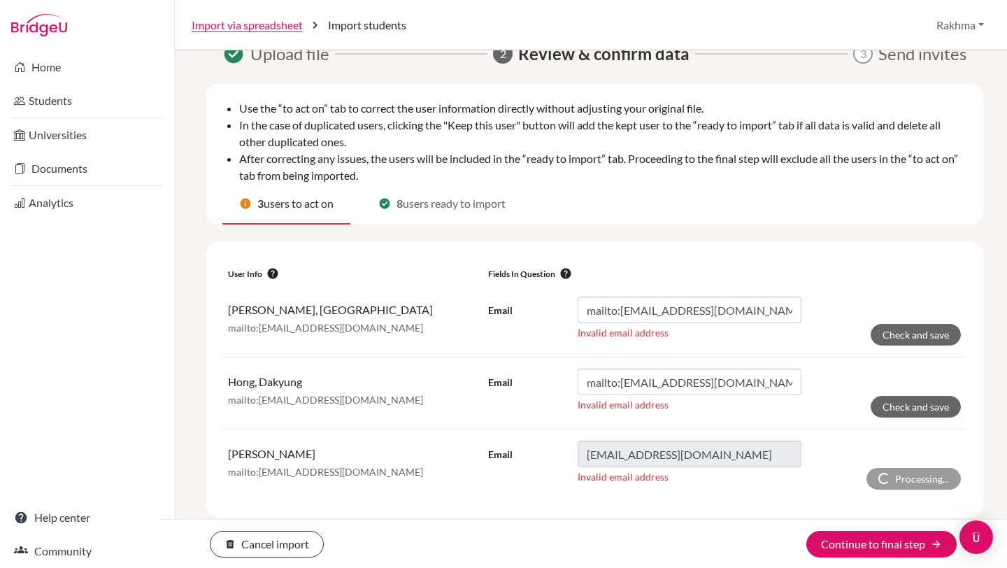
scroll to position [3, 0]
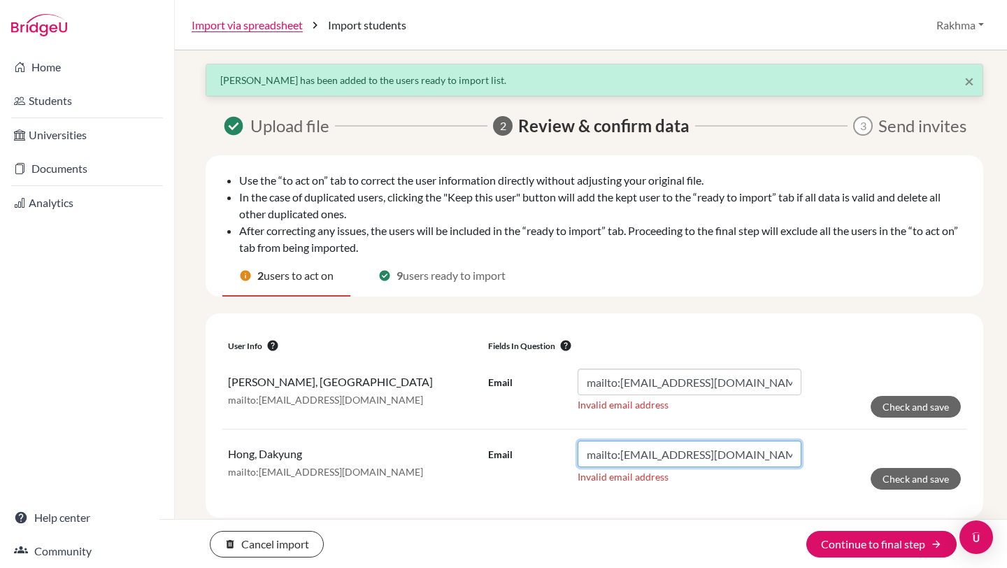
drag, startPoint x: 620, startPoint y: 457, endPoint x: 567, endPoint y: 457, distance: 53.1
click at [568, 457] on div "Email mailto:dakyung.hong@sis.sch.id" at bounding box center [644, 453] width 313 height 27
type input "dakyung.hong@sis.sch.id"
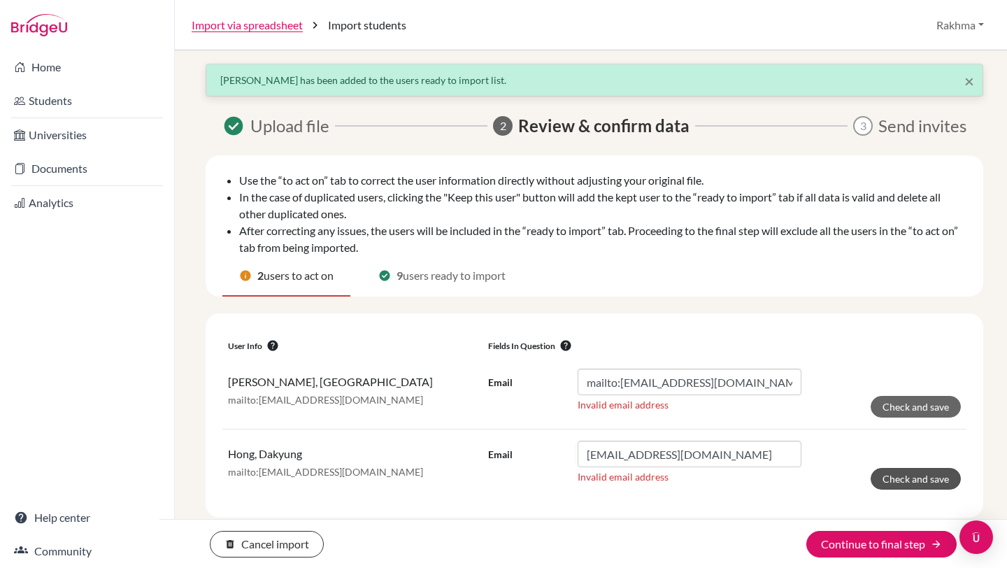
click at [906, 475] on button "Check and save" at bounding box center [915, 479] width 90 height 22
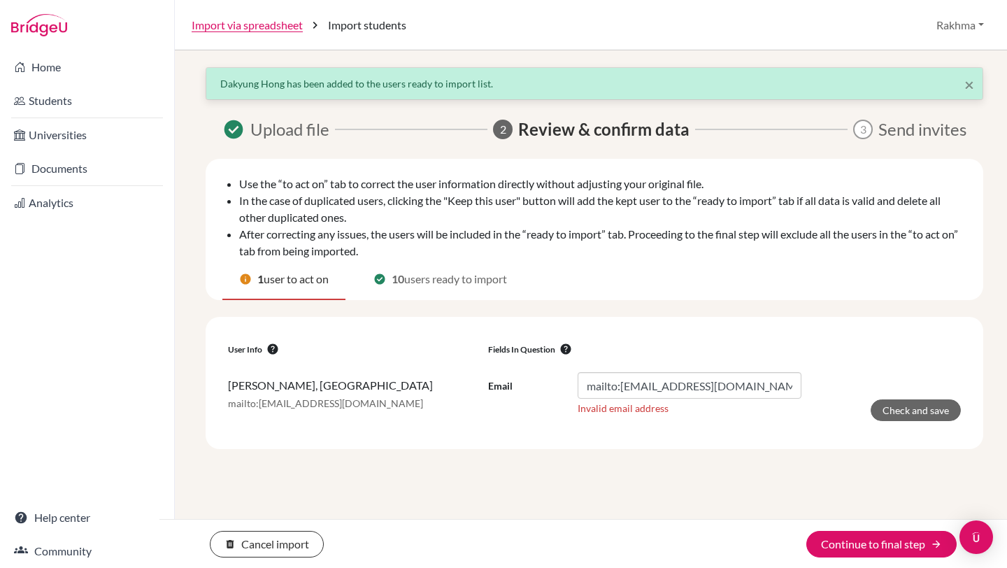
scroll to position [0, 0]
drag, startPoint x: 622, startPoint y: 387, endPoint x: 532, endPoint y: 380, distance: 90.4
click at [532, 380] on div "Email mailto:ayodhya.priyanka@sis.sch.id" at bounding box center [644, 385] width 313 height 27
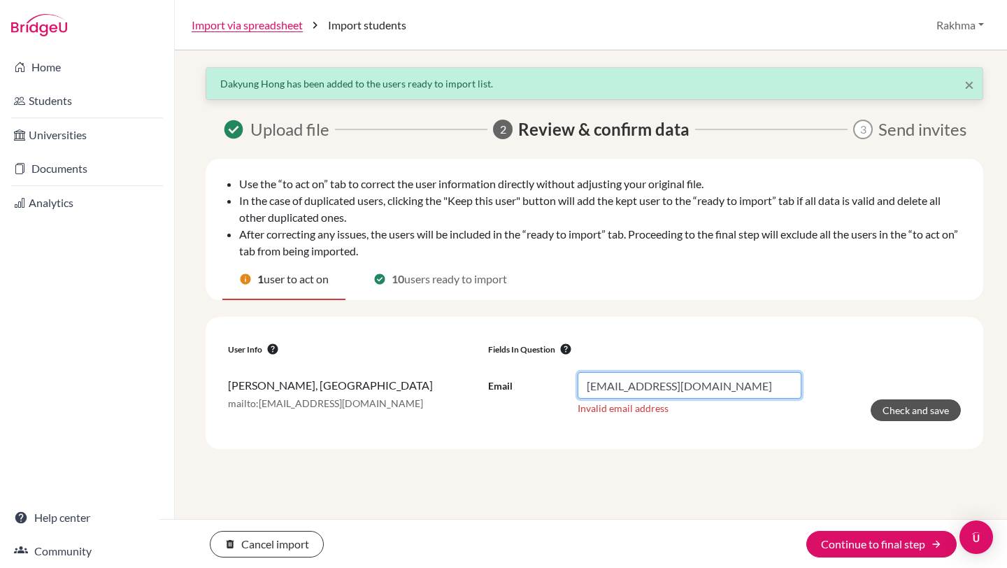
type input "ayodhya.priyanka@sis.sch.id"
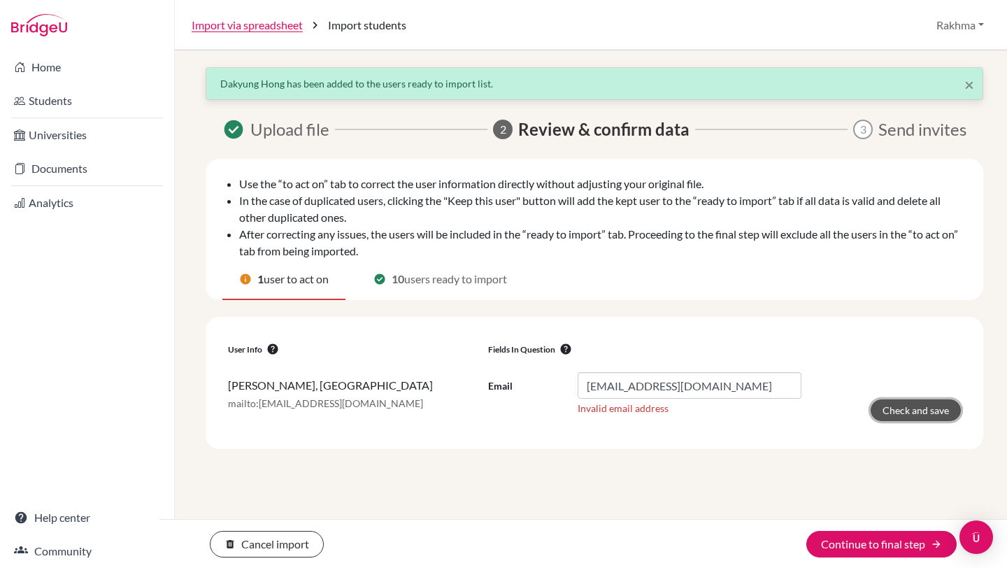
click at [897, 412] on button "Check and save" at bounding box center [915, 410] width 90 height 22
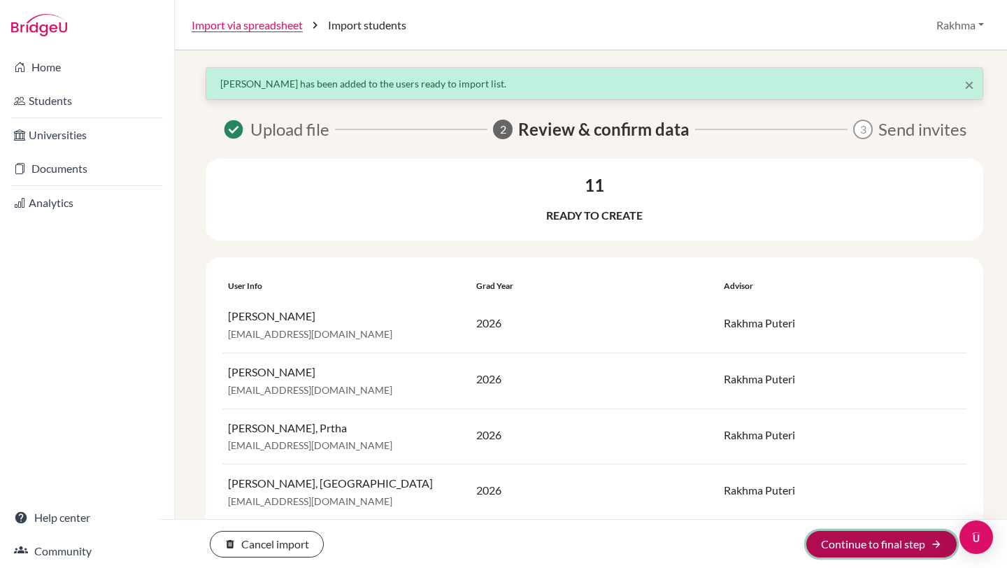
click at [909, 542] on button "Continue to final step arrow_forward" at bounding box center [881, 544] width 150 height 27
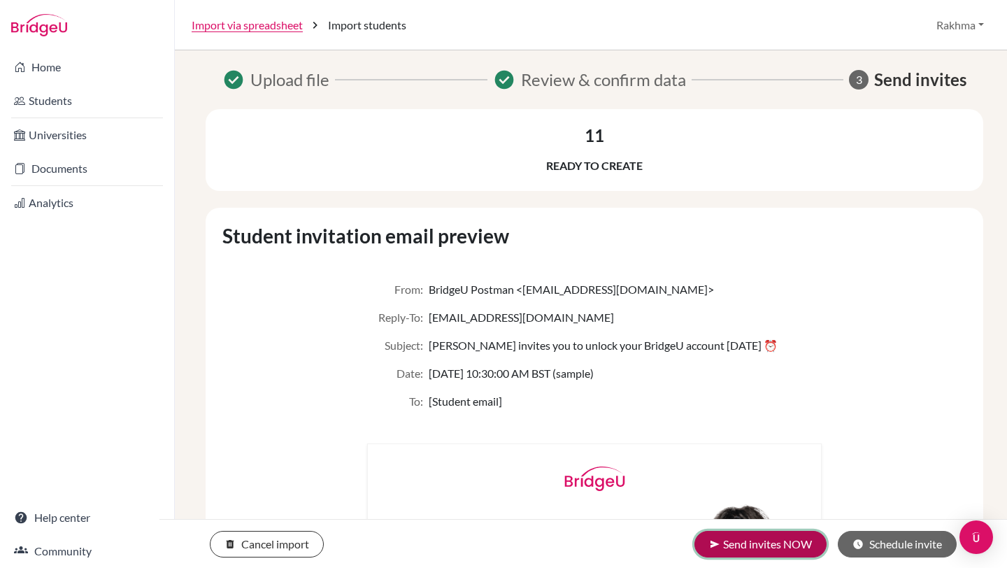
click at [771, 546] on button "send Send invites NOW" at bounding box center [760, 544] width 132 height 27
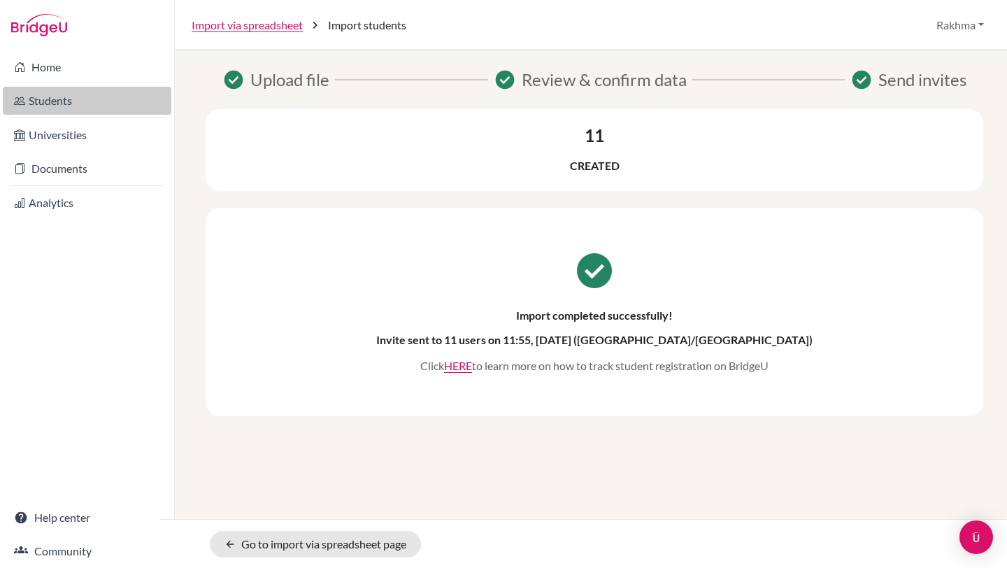
click at [54, 106] on link "Students" at bounding box center [87, 101] width 168 height 28
